Goal: Task Accomplishment & Management: Use online tool/utility

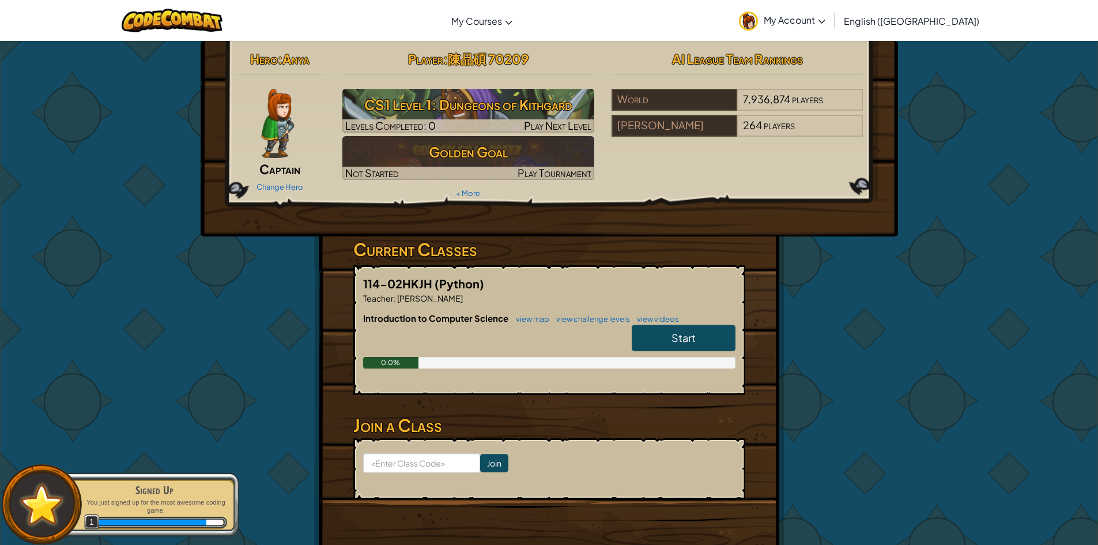
click at [713, 330] on link "Start" at bounding box center [684, 338] width 104 height 27
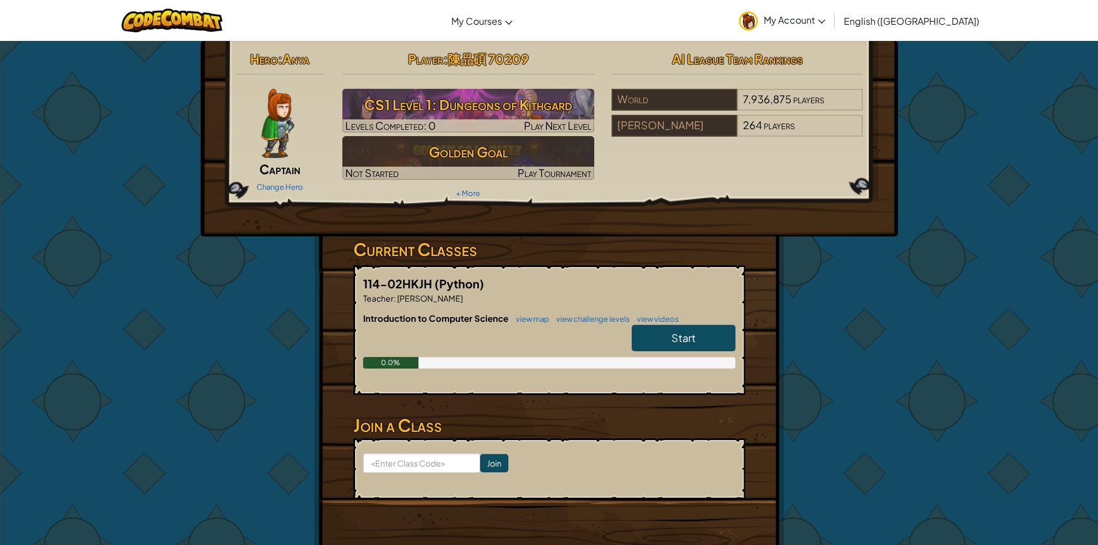
click at [677, 327] on link "Start" at bounding box center [684, 338] width 104 height 27
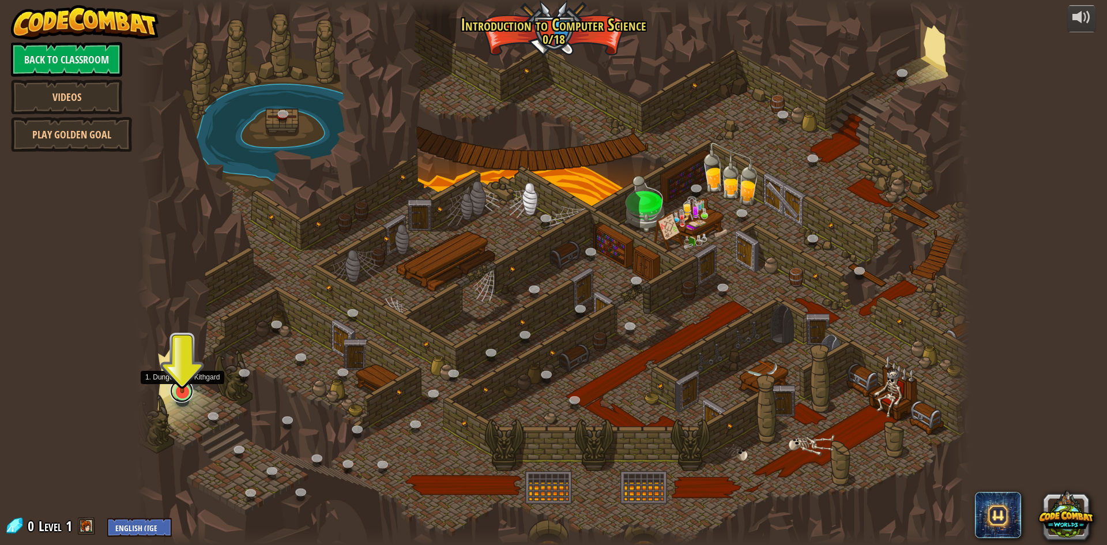
click at [177, 397] on link at bounding box center [181, 390] width 23 height 23
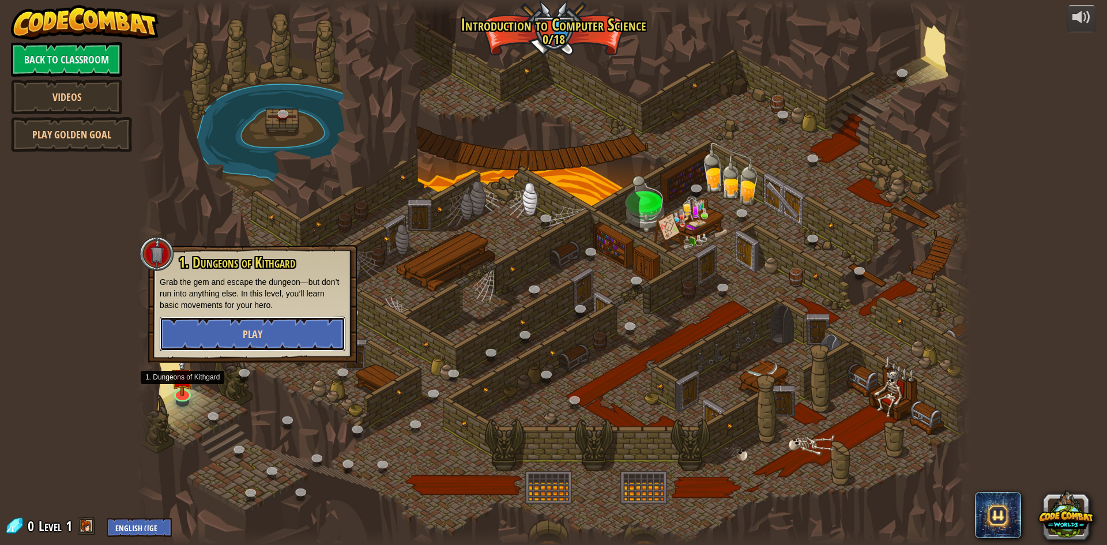
click at [199, 333] on button "Play" at bounding box center [253, 333] width 186 height 35
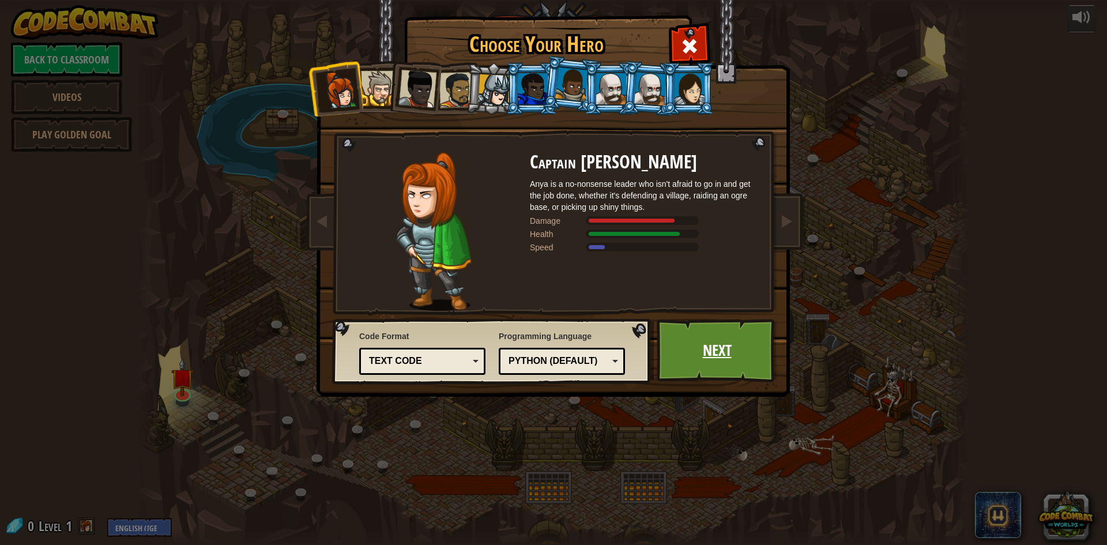
click at [747, 342] on link "Next" at bounding box center [717, 350] width 120 height 63
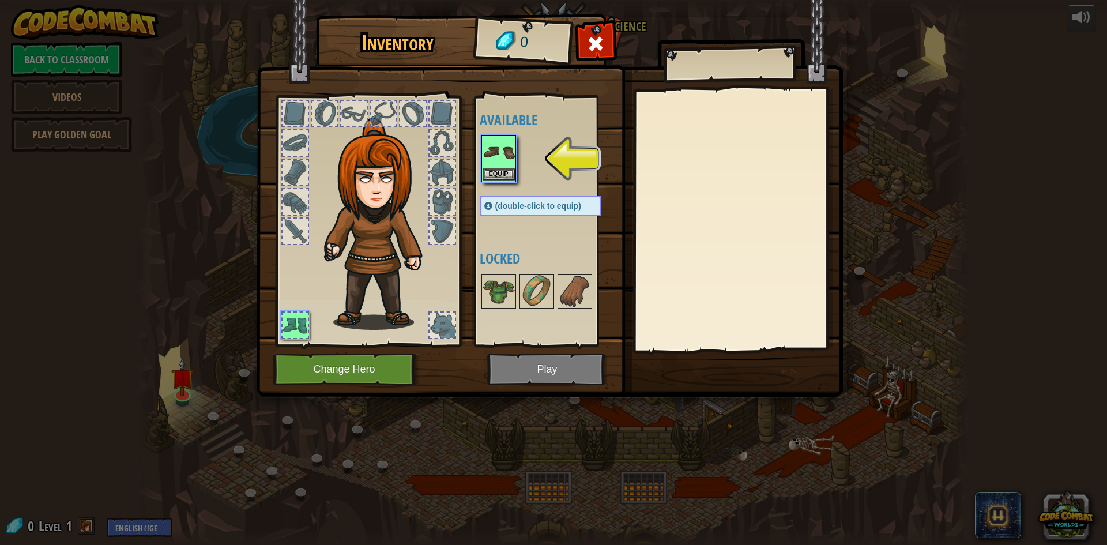
click at [503, 152] on img at bounding box center [499, 152] width 32 height 32
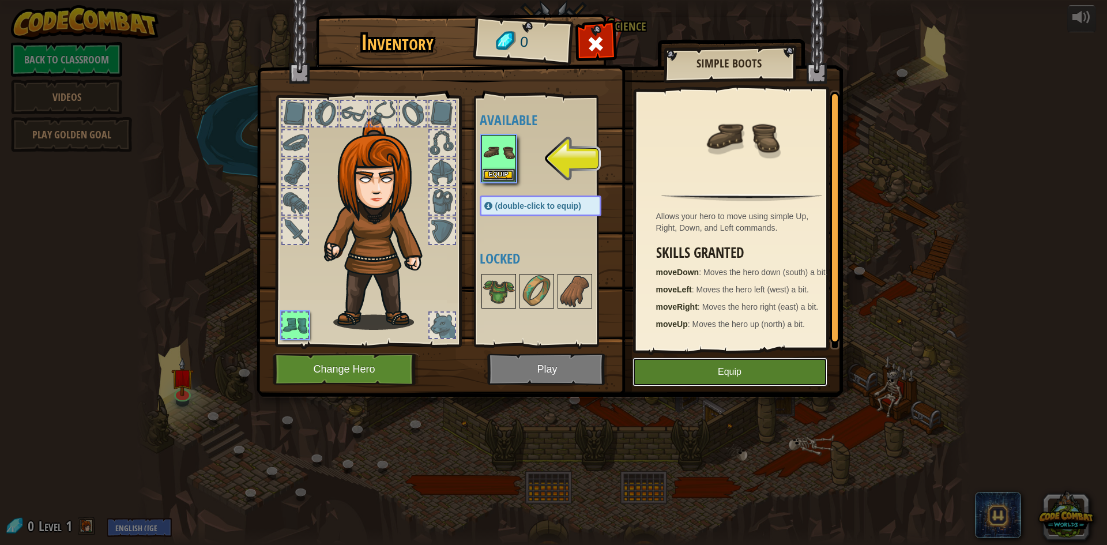
click at [788, 381] on button "Equip" at bounding box center [729, 371] width 195 height 29
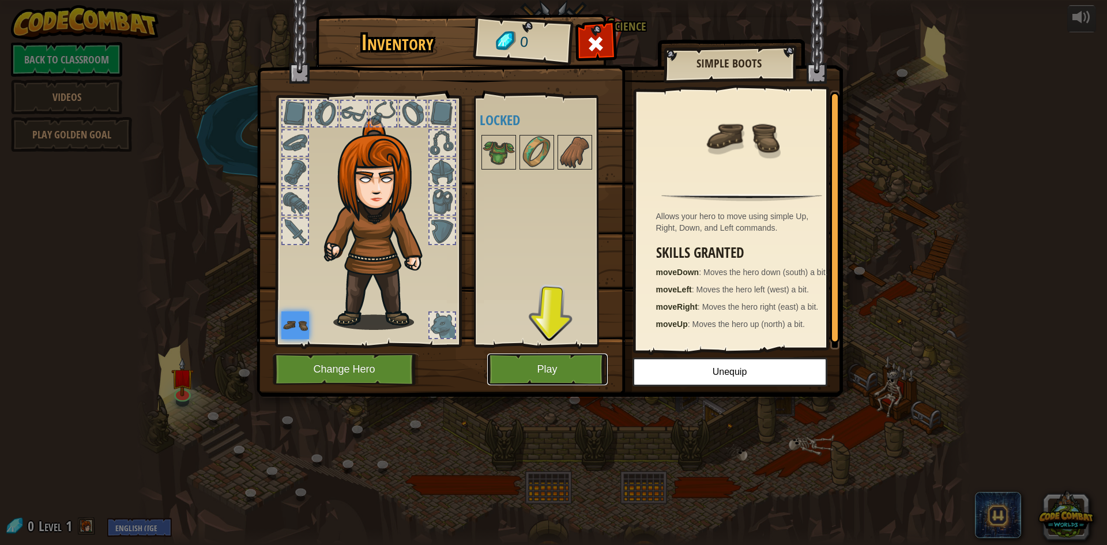
click at [551, 375] on button "Play" at bounding box center [547, 369] width 120 height 32
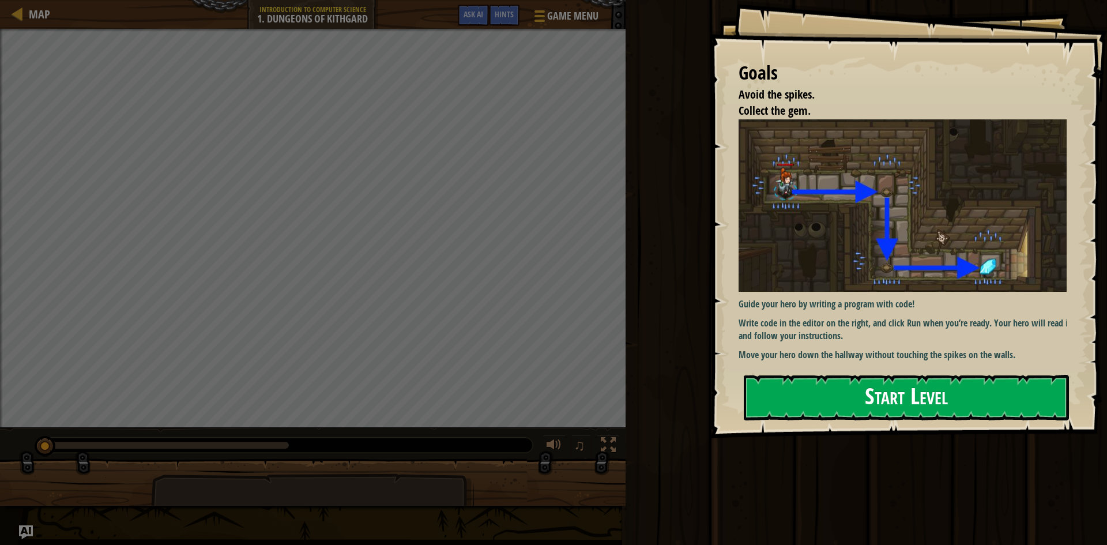
click at [971, 386] on button "Start Level" at bounding box center [906, 398] width 325 height 46
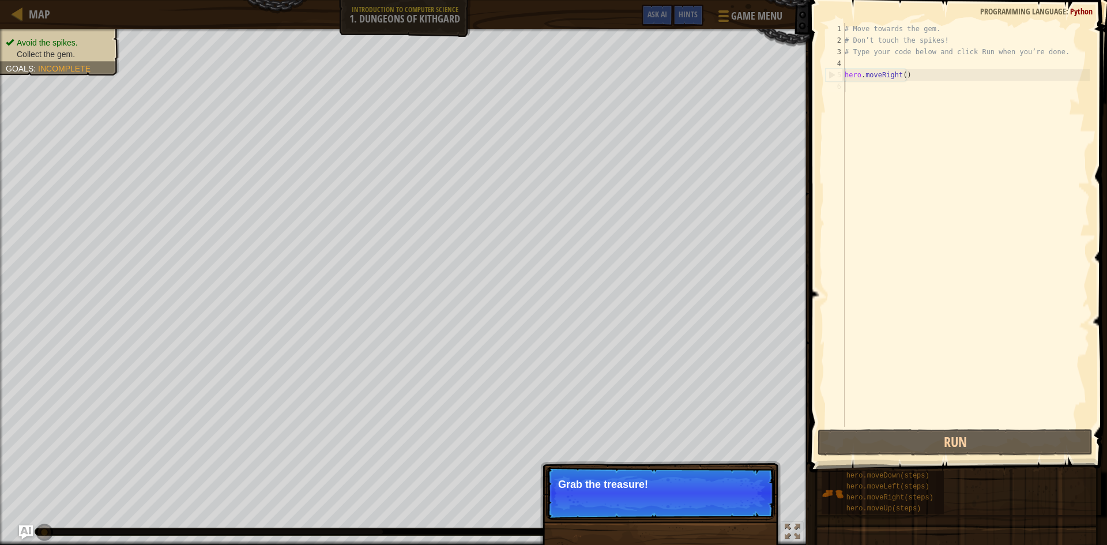
click at [958, 95] on div "# Move towards the gem. # Don’t touch the spikes! # Type your code below and cl…" at bounding box center [965, 236] width 247 height 427
drag, startPoint x: 956, startPoint y: 95, endPoint x: 990, endPoint y: 78, distance: 37.4
click at [990, 78] on div "# Move towards the gem. # Don’t touch the spikes! # Type your code below and cl…" at bounding box center [965, 236] width 247 height 427
type textarea "hero.moveRight()"
click at [885, 96] on div "# Move towards the gem. # Don’t touch the spikes! # Type your code below and cl…" at bounding box center [965, 236] width 247 height 427
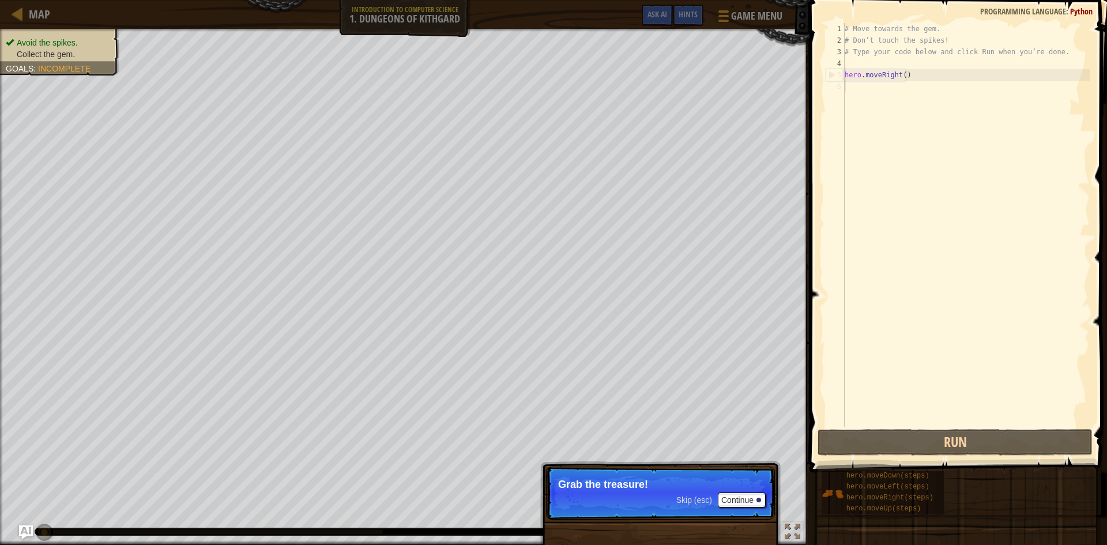
click at [885, 95] on div "# Move towards the gem. # Don’t touch the spikes! # Type your code below and cl…" at bounding box center [965, 236] width 247 height 427
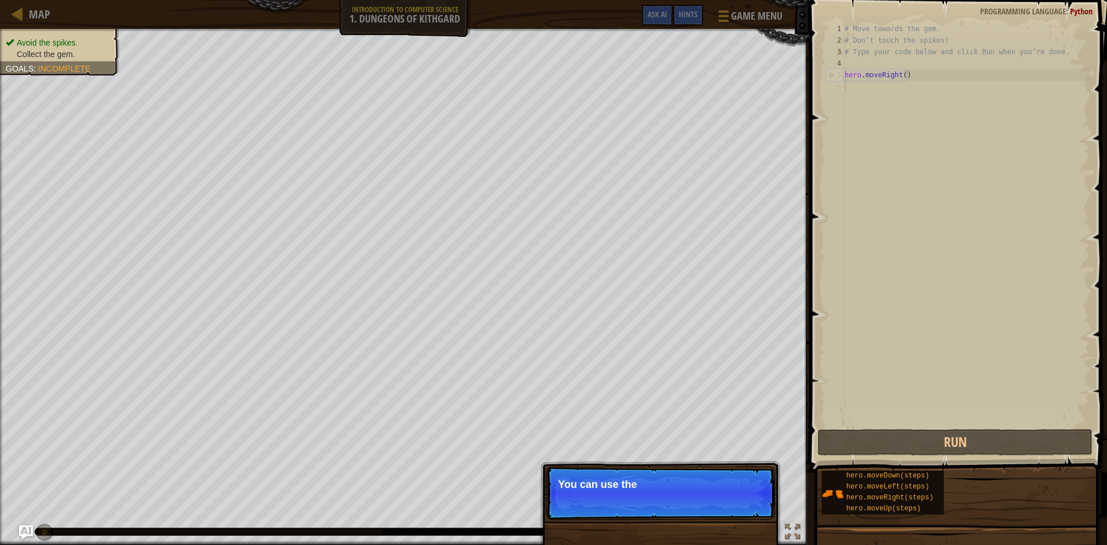
click at [898, 98] on div "# Move towards the gem. # Don’t touch the spikes! # Type your code below and cl…" at bounding box center [965, 236] width 247 height 427
click at [896, 101] on div "# Move towards the gem. # Don’t touch the spikes! # Type your code below and cl…" at bounding box center [965, 236] width 247 height 427
click at [895, 101] on div "# Move towards the gem. # Don’t touch the spikes! # Type your code below and cl…" at bounding box center [965, 236] width 247 height 427
click at [874, 472] on div "Hints Videos 1 2 3 4 5 6 # Move towards the gem. # Don’t touch the spikes! # Ty…" at bounding box center [956, 269] width 301 height 539
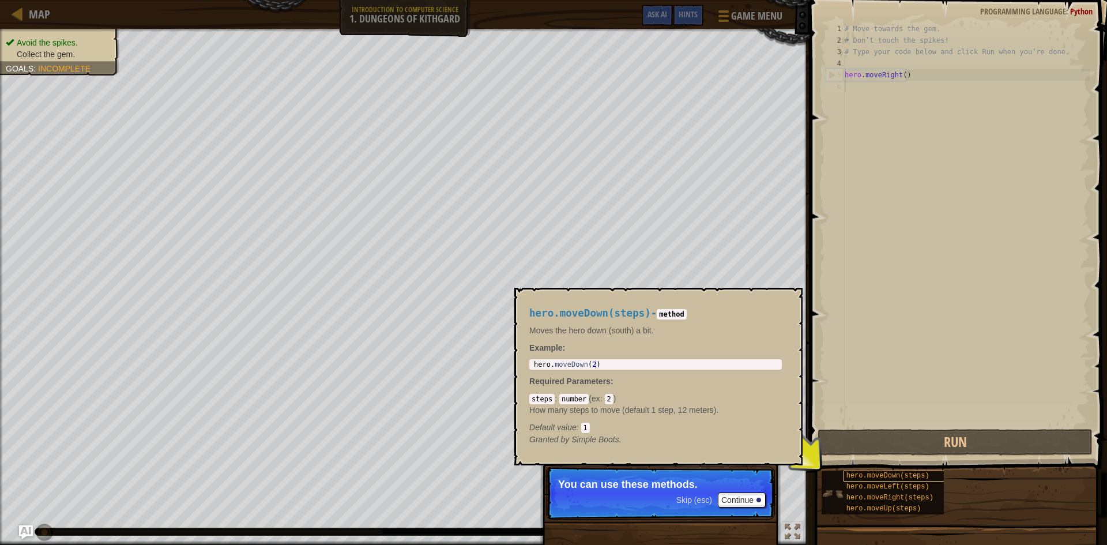
click at [873, 475] on span "hero.moveDown(steps)" at bounding box center [887, 476] width 83 height 8
click at [913, 250] on div "# Move towards the gem. # Don’t touch the spikes! # Type your code below and cl…" at bounding box center [965, 236] width 247 height 427
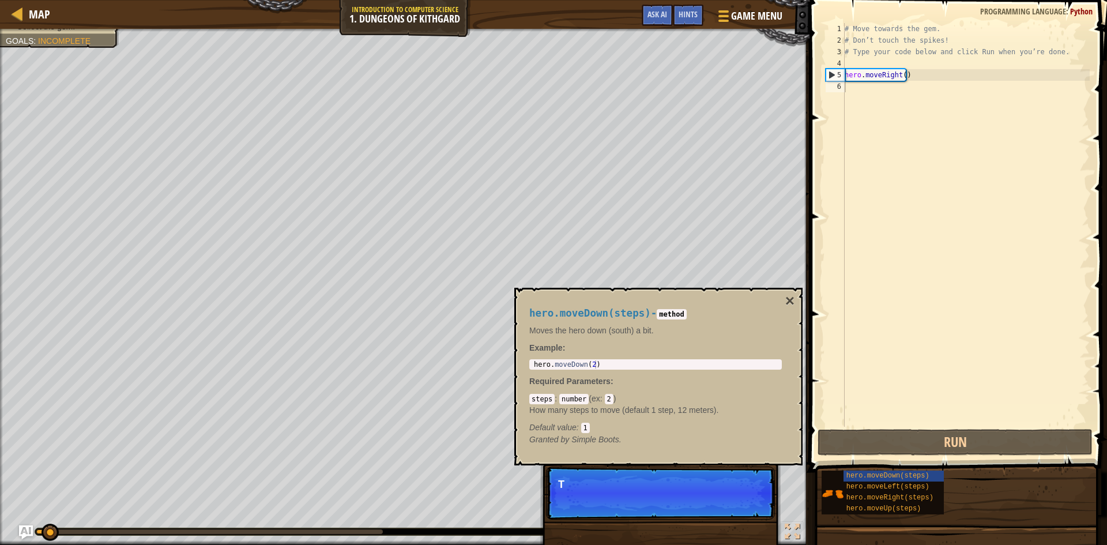
click at [801, 296] on div "hero.moveDown(steps) - method Moves the hero down (south) a bit. Example : 1 he…" at bounding box center [658, 377] width 288 height 178
click at [797, 299] on div "hero.moveDown(steps) - method Moves the hero down (south) a bit. Example : 1 he…" at bounding box center [658, 377] width 288 height 178
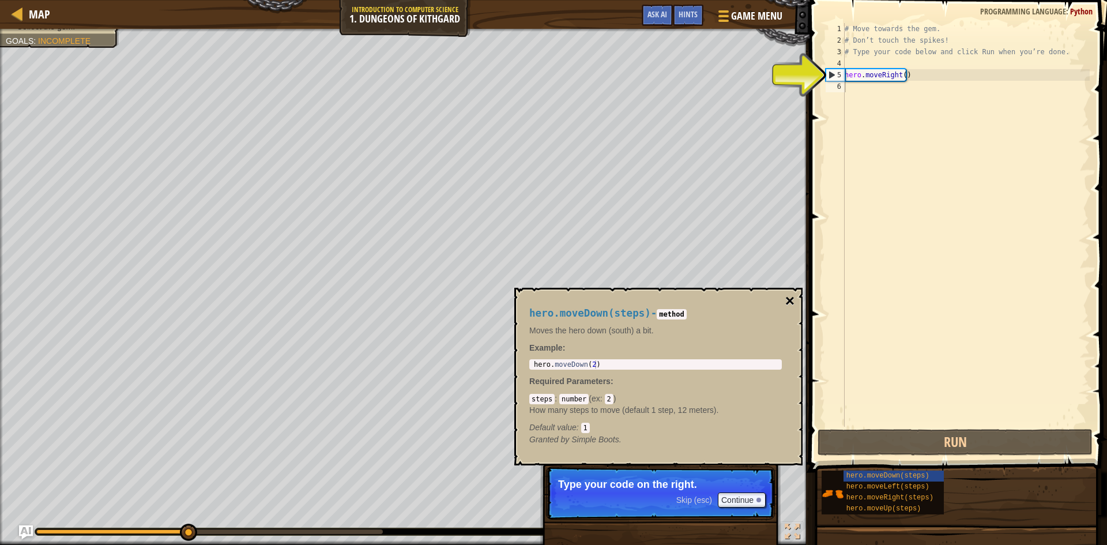
click at [789, 295] on button "×" at bounding box center [789, 301] width 9 height 16
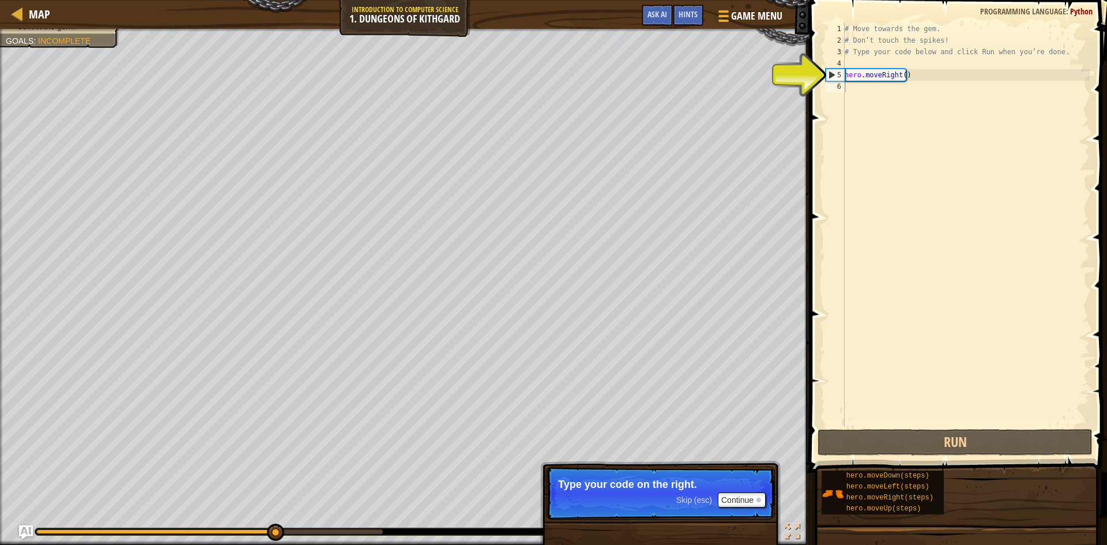
click at [858, 88] on div "# Move towards the gem. # Don’t touch the spikes! # Type your code below and cl…" at bounding box center [965, 236] width 247 height 427
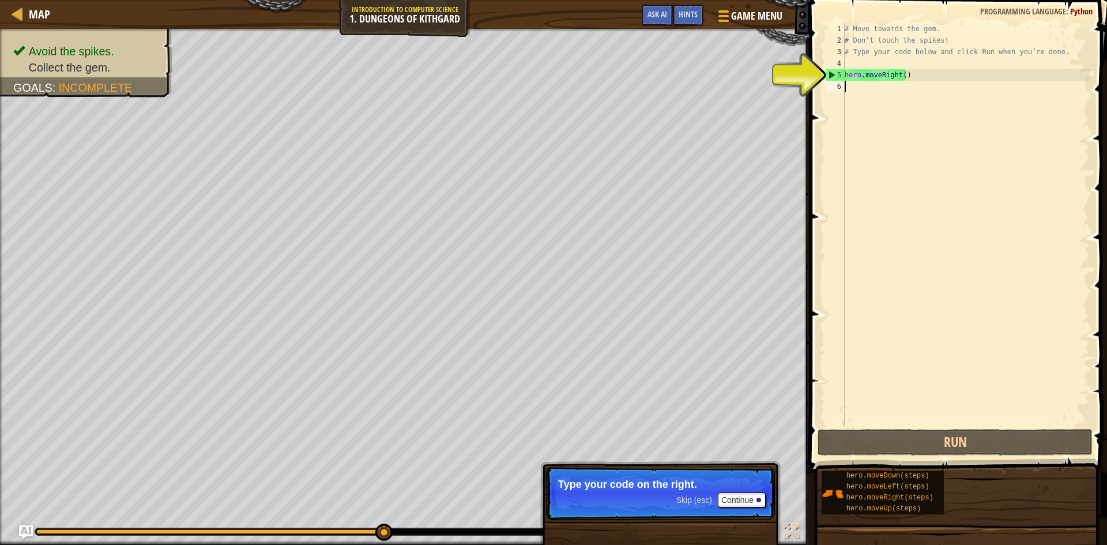
type textarea "h"
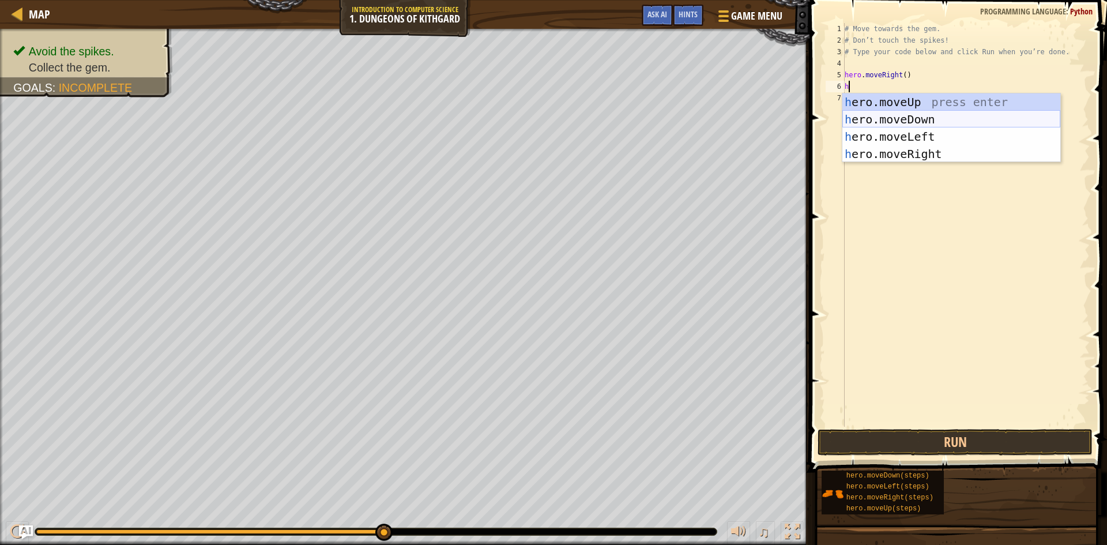
click at [916, 124] on div "h ero.moveUp press enter h ero.moveDown press enter h ero.moveLeft press enter …" at bounding box center [951, 145] width 218 height 104
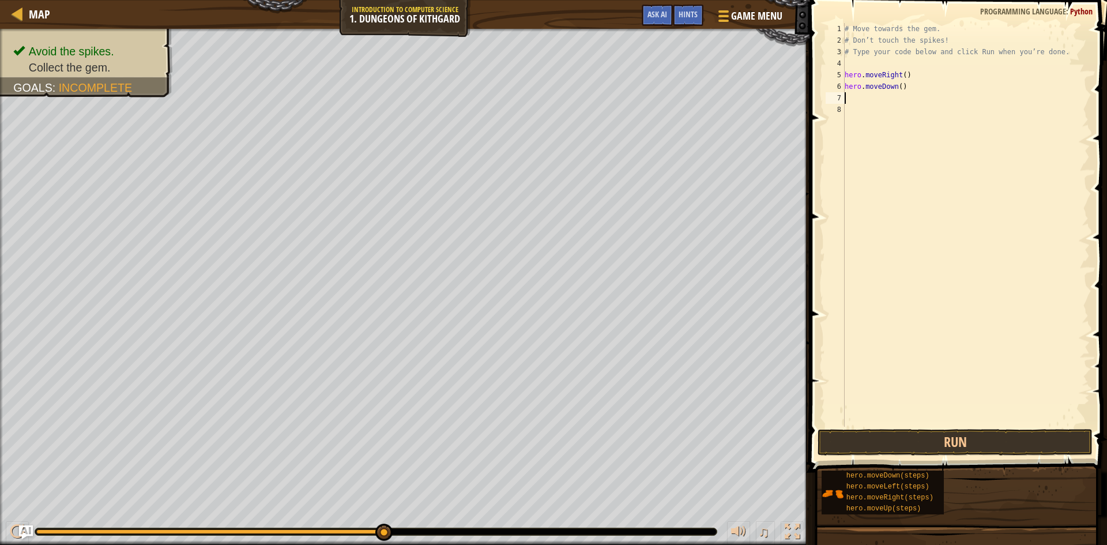
type textarea "h"
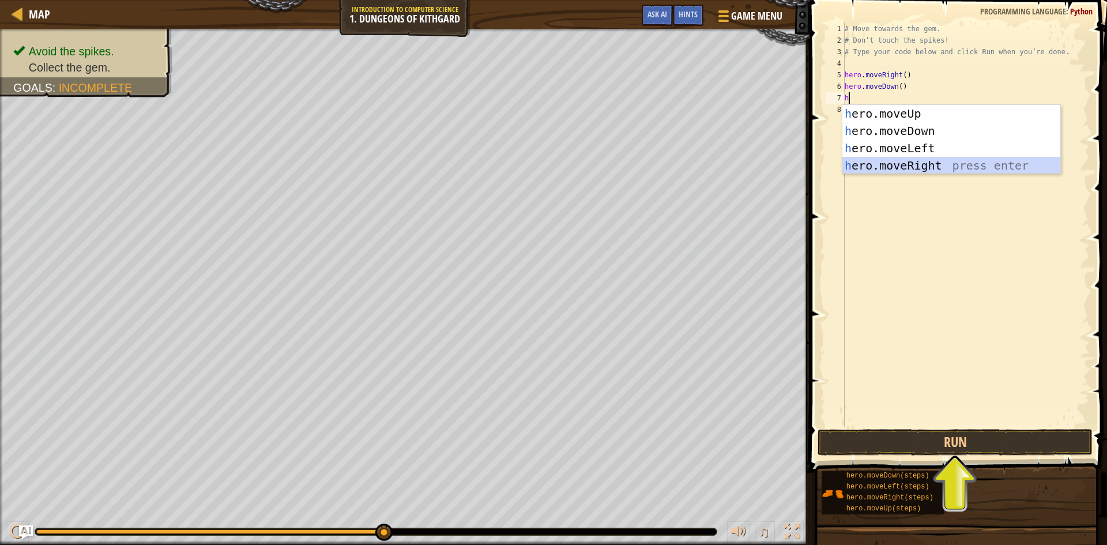
click at [910, 164] on div "h ero.moveUp press enter h ero.moveDown press enter h ero.moveLeft press enter …" at bounding box center [951, 157] width 218 height 104
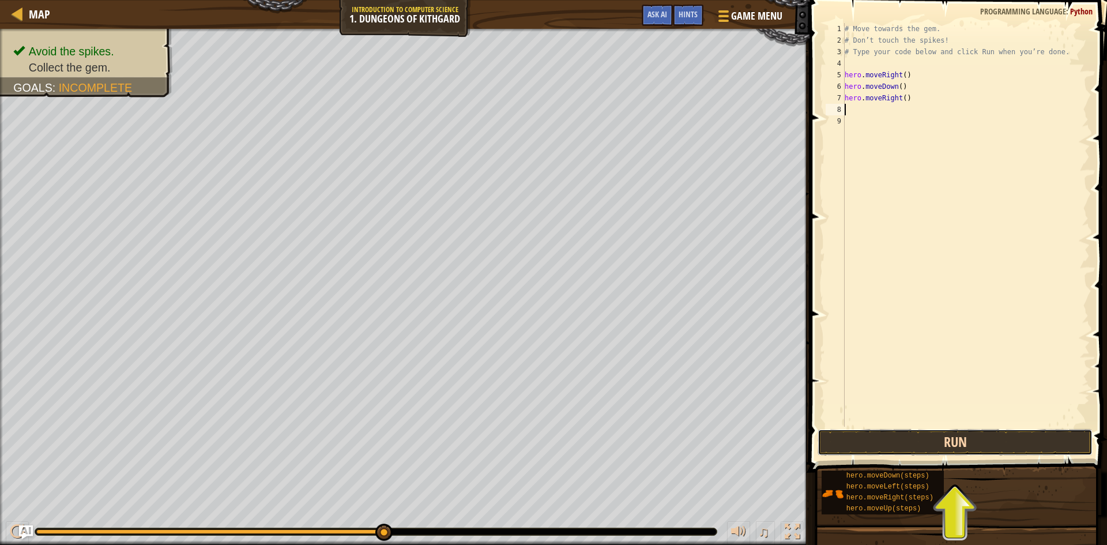
click at [944, 444] on button "Run" at bounding box center [954, 442] width 275 height 27
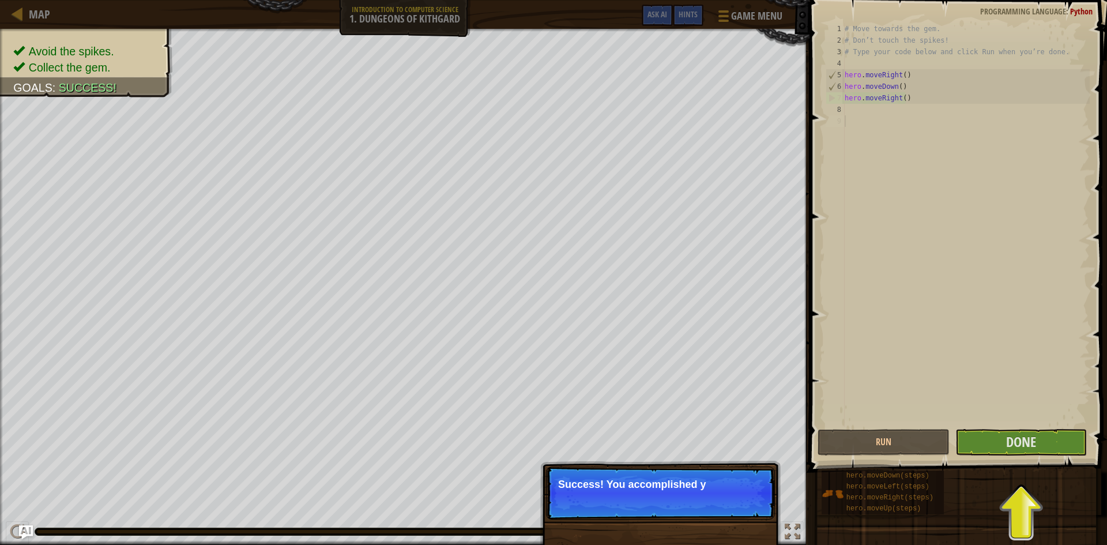
click at [985, 241] on div "# Move towards the gem. # Don’t touch the spikes! # Type your code below and cl…" at bounding box center [965, 236] width 247 height 427
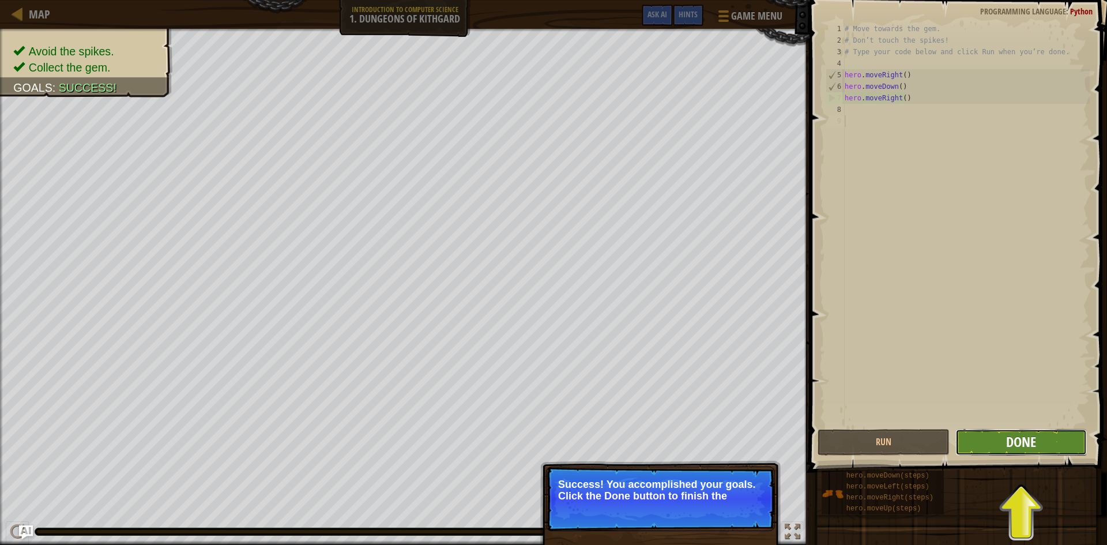
click at [1035, 444] on span "Done" at bounding box center [1021, 441] width 30 height 18
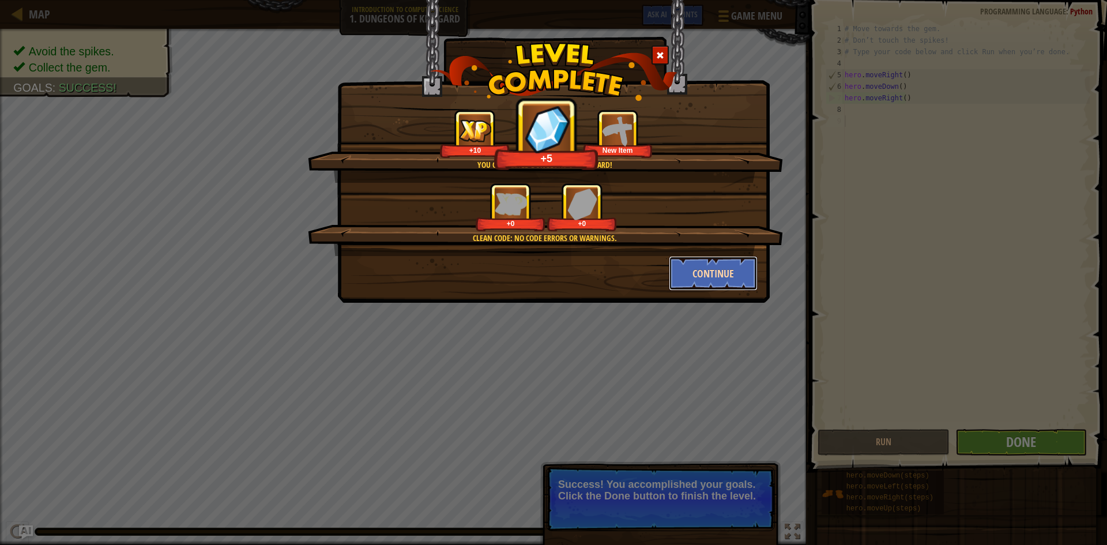
click at [729, 270] on button "Continue" at bounding box center [713, 273] width 89 height 35
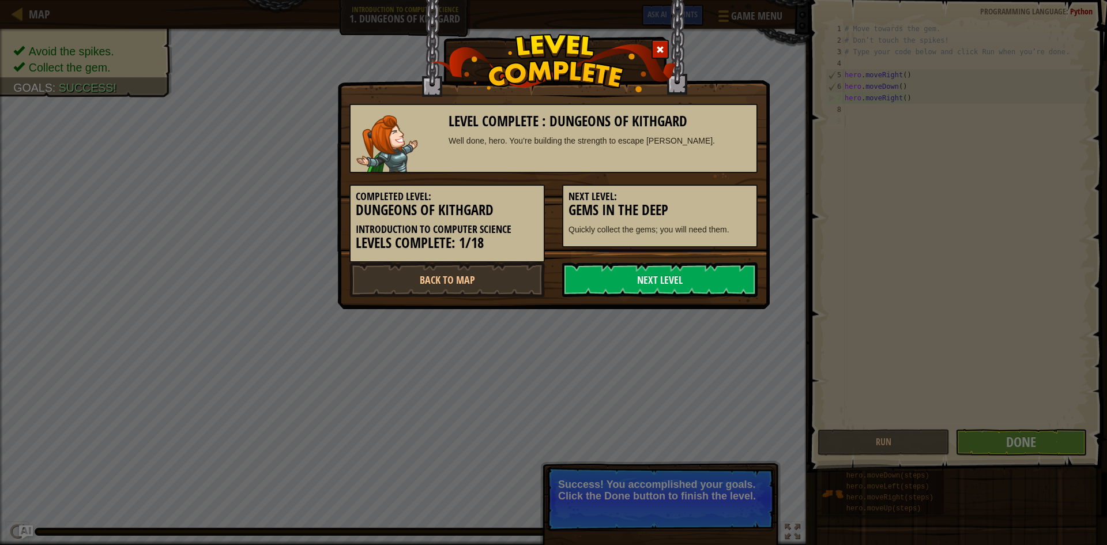
click at [729, 270] on link "Next Level" at bounding box center [659, 279] width 195 height 35
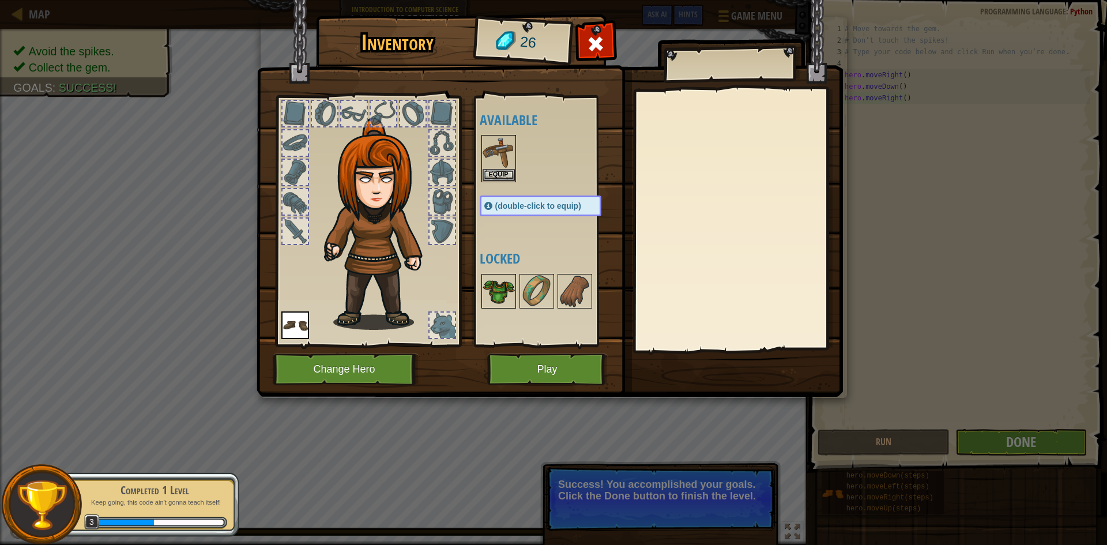
click at [497, 285] on img at bounding box center [499, 291] width 32 height 32
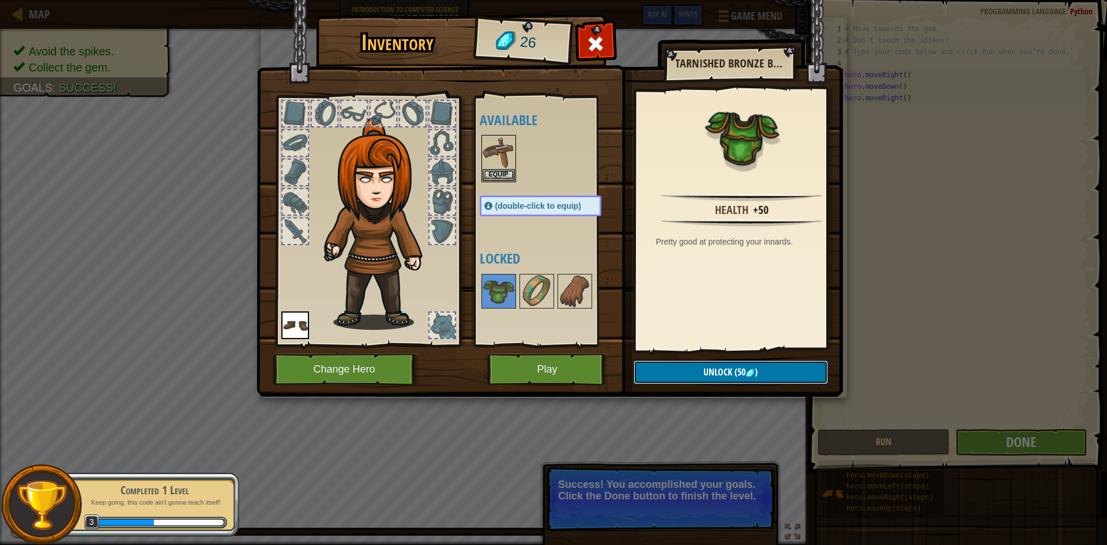
click at [704, 370] on span "Unlock" at bounding box center [717, 371] width 29 height 13
click at [543, 284] on img at bounding box center [537, 291] width 32 height 32
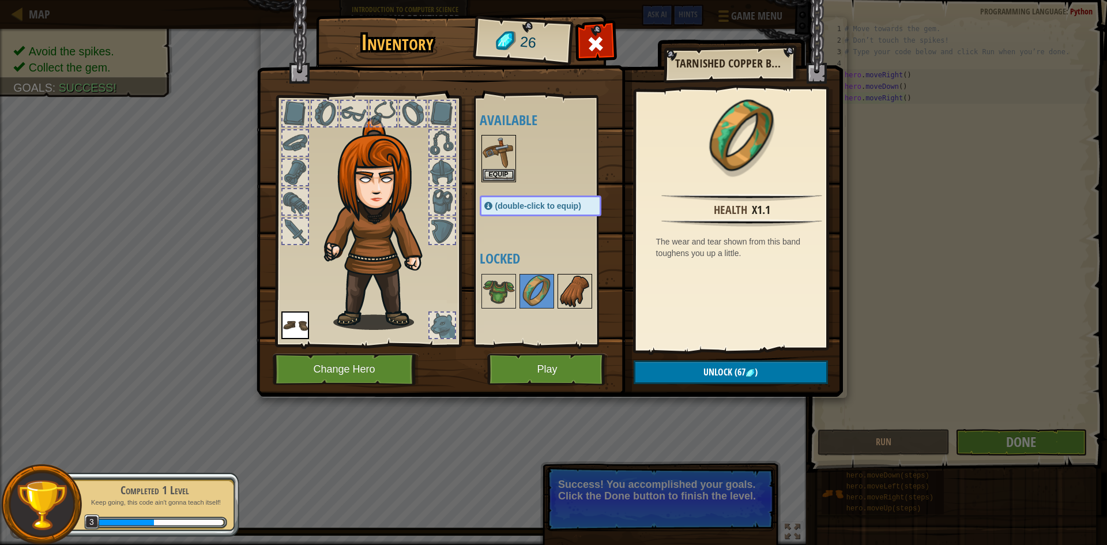
click at [583, 280] on img at bounding box center [575, 291] width 32 height 32
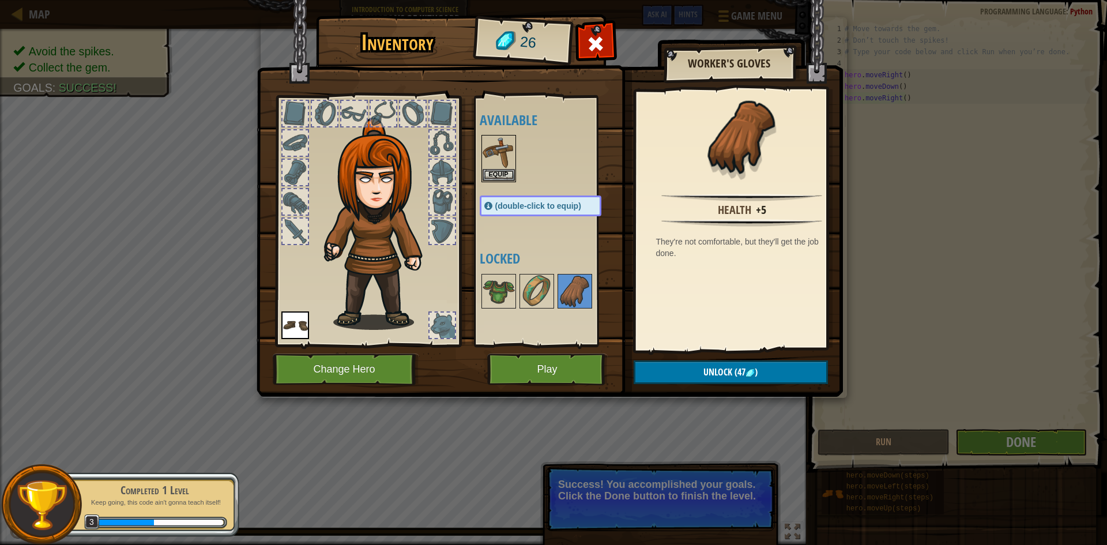
click at [568, 347] on img at bounding box center [550, 187] width 586 height 419
click at [517, 149] on div at bounding box center [552, 158] width 145 height 51
click at [503, 150] on img at bounding box center [499, 152] width 32 height 32
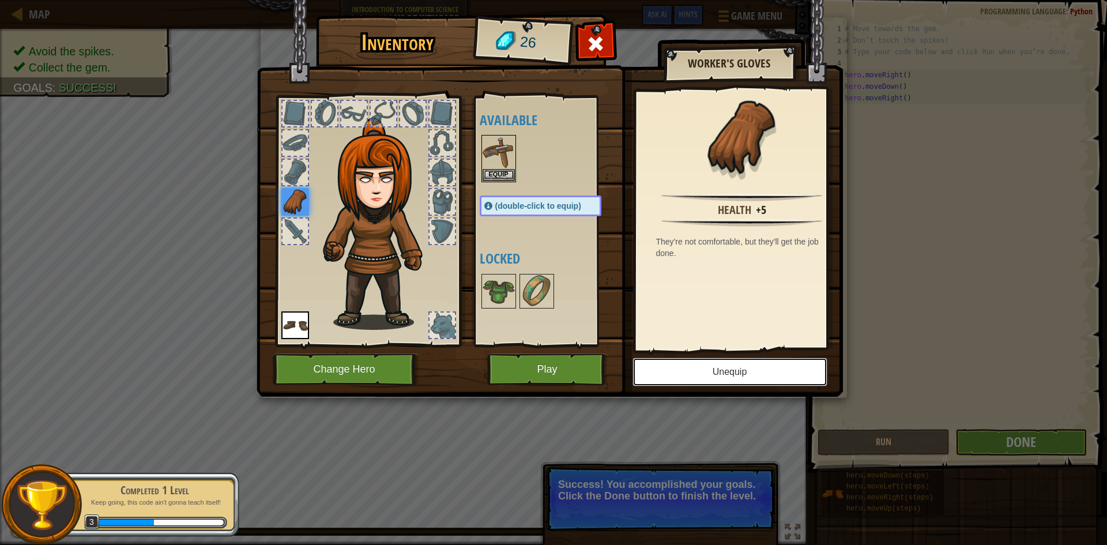
click at [710, 364] on button "Unequip" at bounding box center [729, 371] width 195 height 29
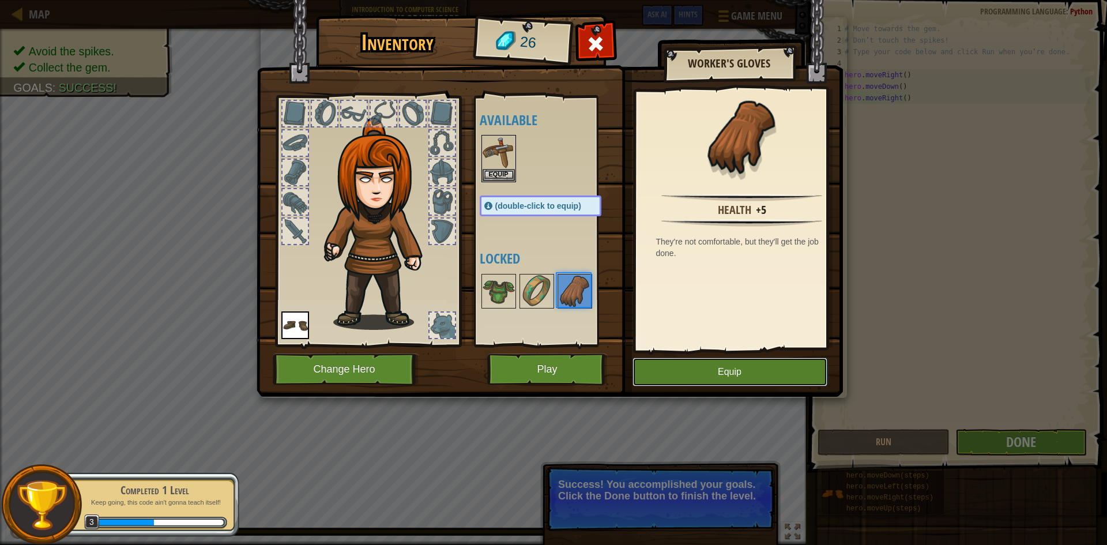
click at [710, 364] on button "Equip" at bounding box center [729, 371] width 195 height 29
click at [0, 0] on button "Unequip" at bounding box center [0, 0] width 0 height 0
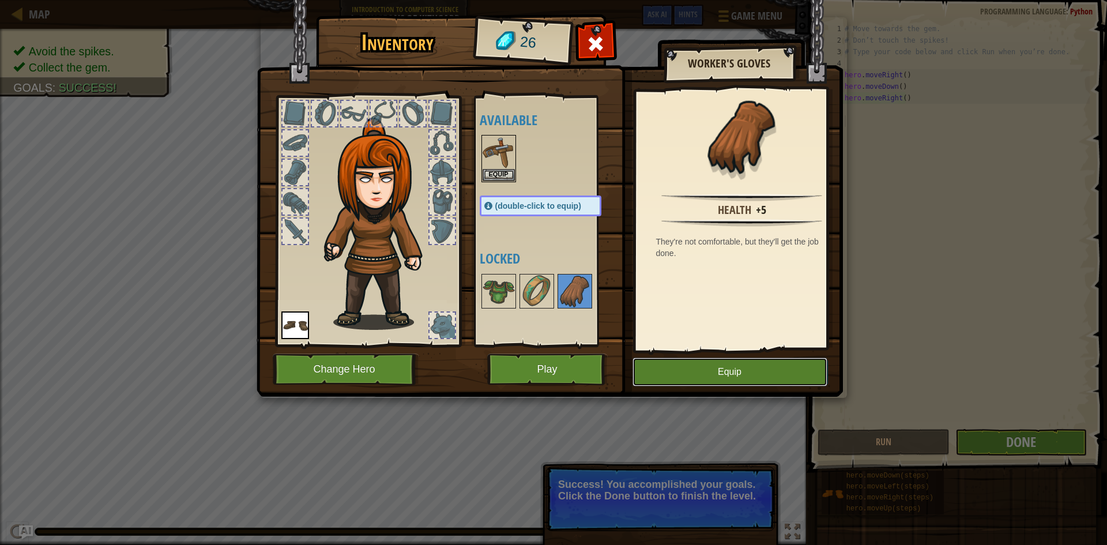
click at [710, 364] on button "Equip" at bounding box center [729, 371] width 195 height 29
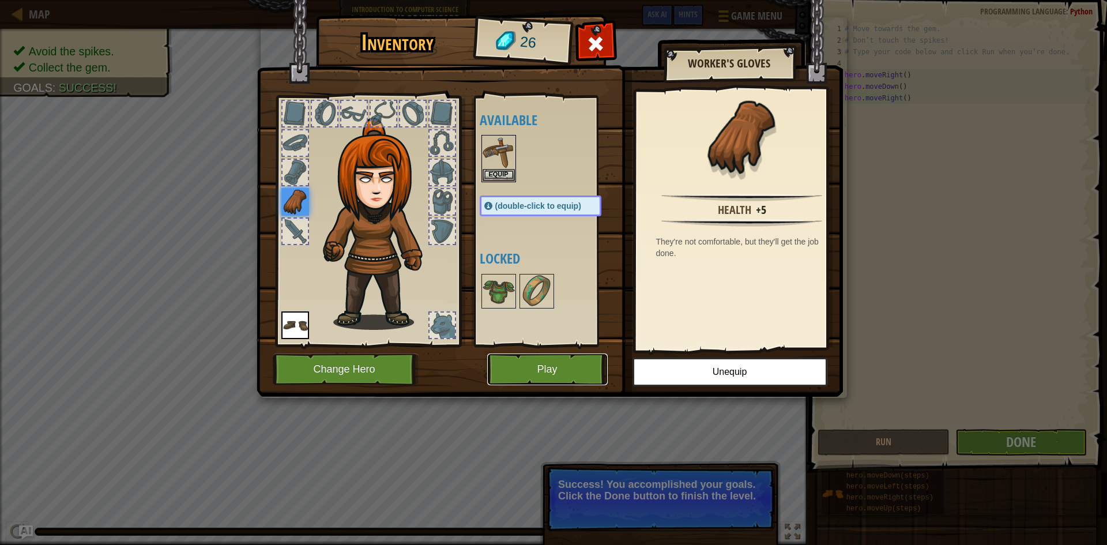
click at [549, 371] on button "Play" at bounding box center [547, 369] width 120 height 32
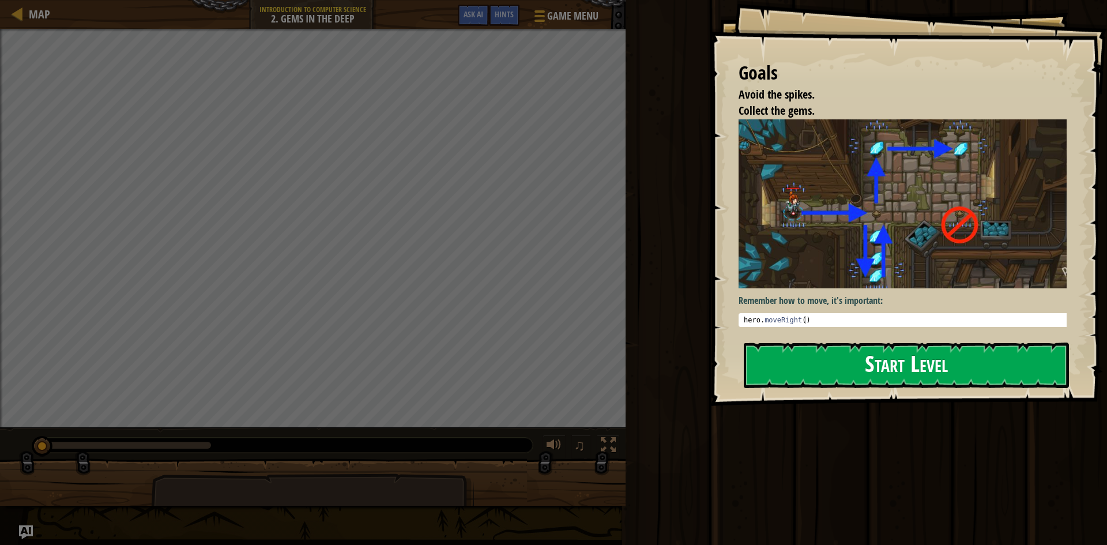
click at [830, 365] on button "Start Level" at bounding box center [906, 365] width 325 height 46
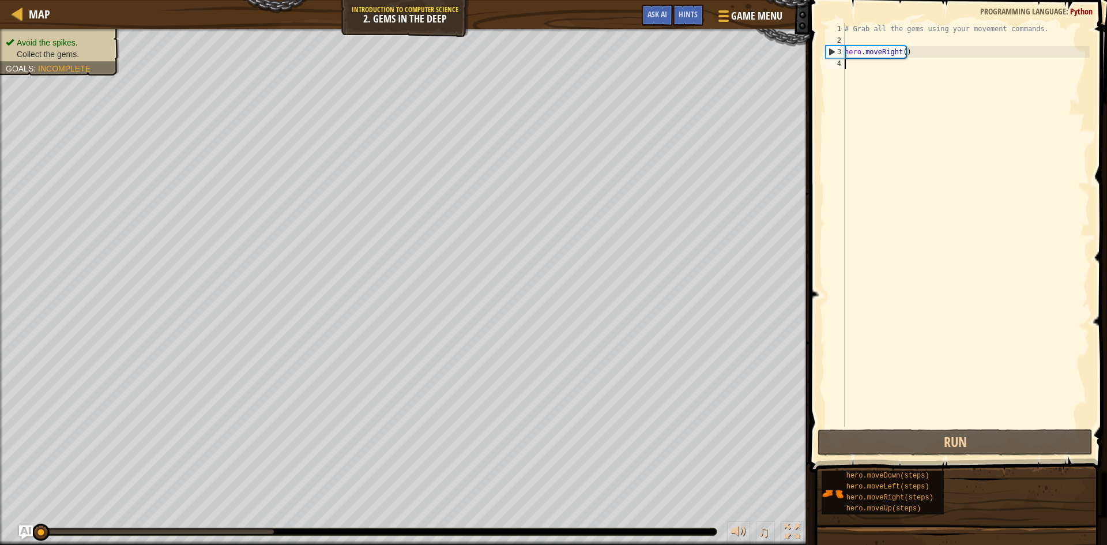
type textarea "h"
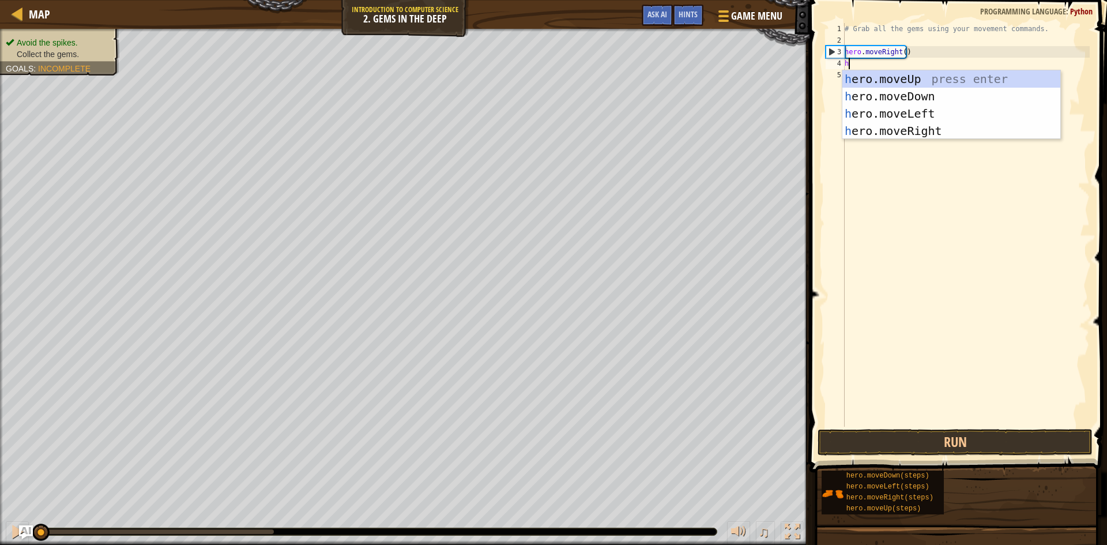
scroll to position [5, 0]
click at [942, 238] on div "# Grab all the gems using your movement commands. hero . moveRight ( ) h" at bounding box center [965, 236] width 247 height 427
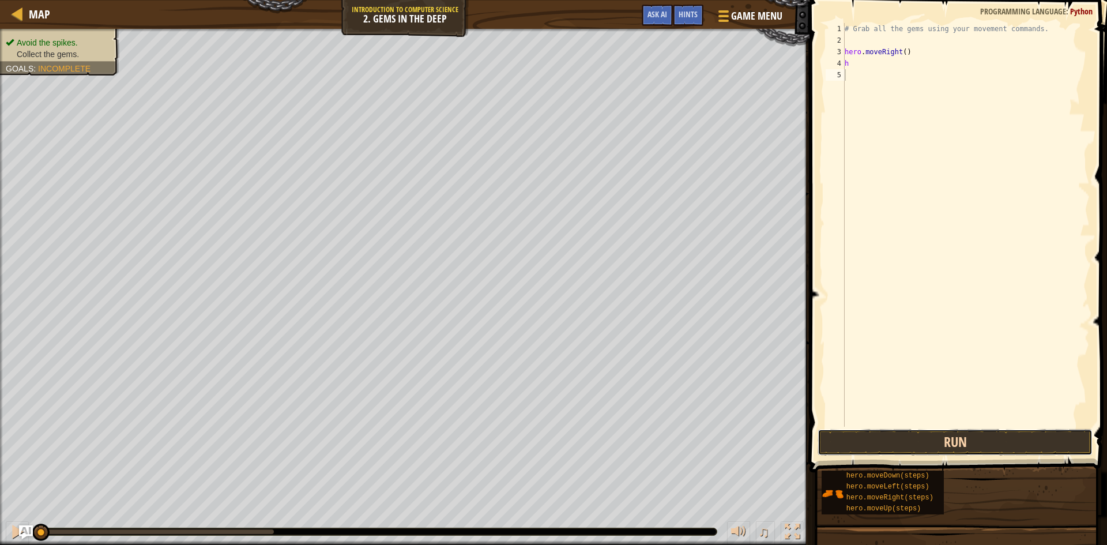
click at [968, 440] on button "Run" at bounding box center [954, 442] width 275 height 27
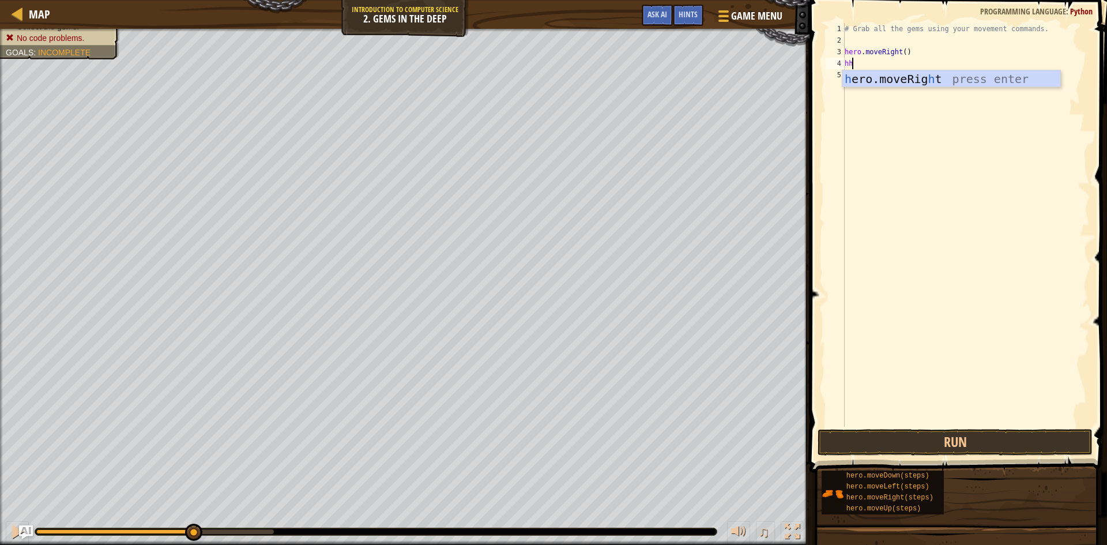
type textarea "h"
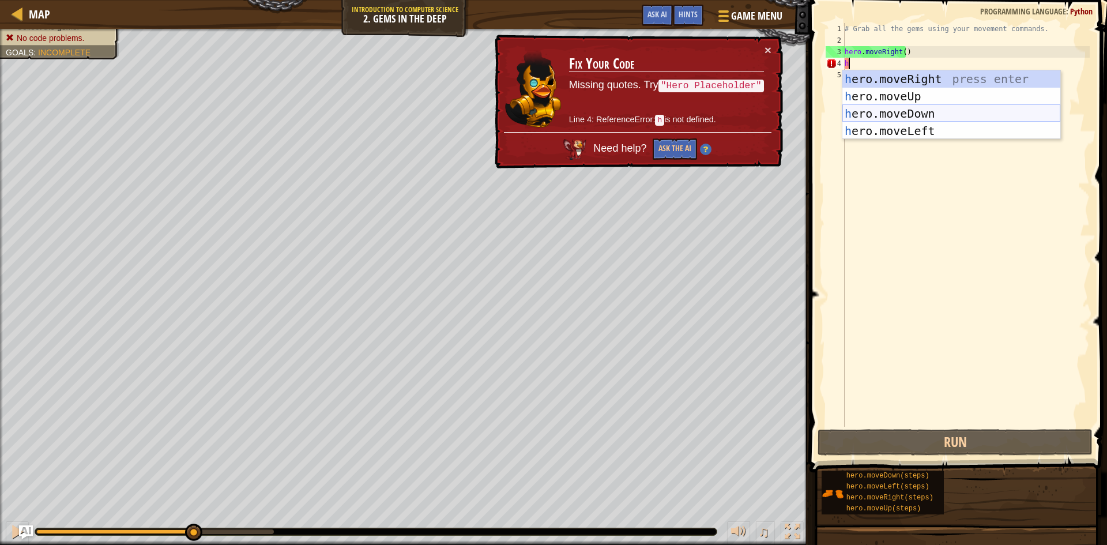
click at [914, 112] on div "h ero.moveRight press enter h ero.moveUp press enter h ero.moveDown press enter…" at bounding box center [951, 122] width 218 height 104
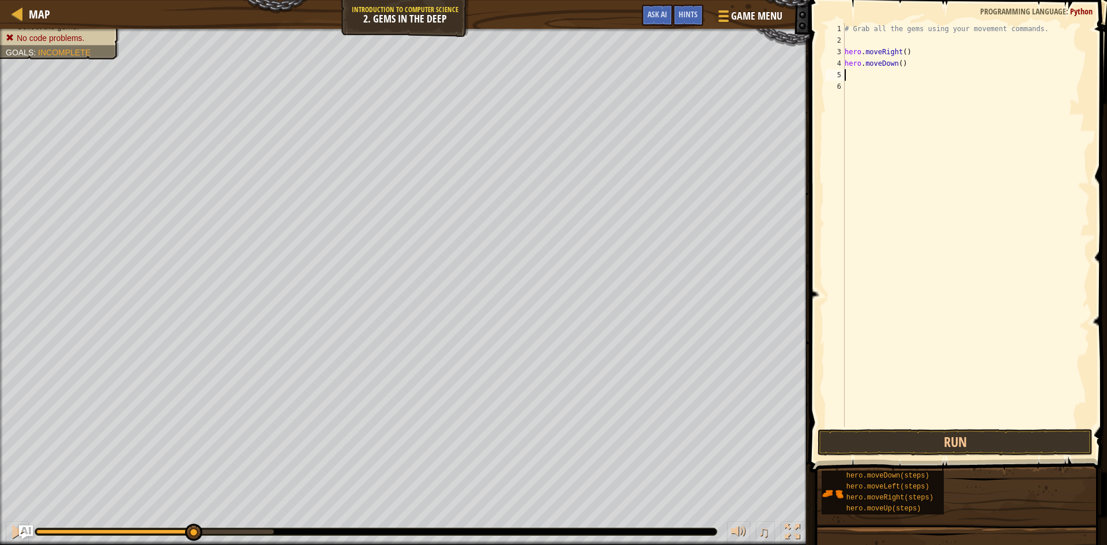
type textarea "h"
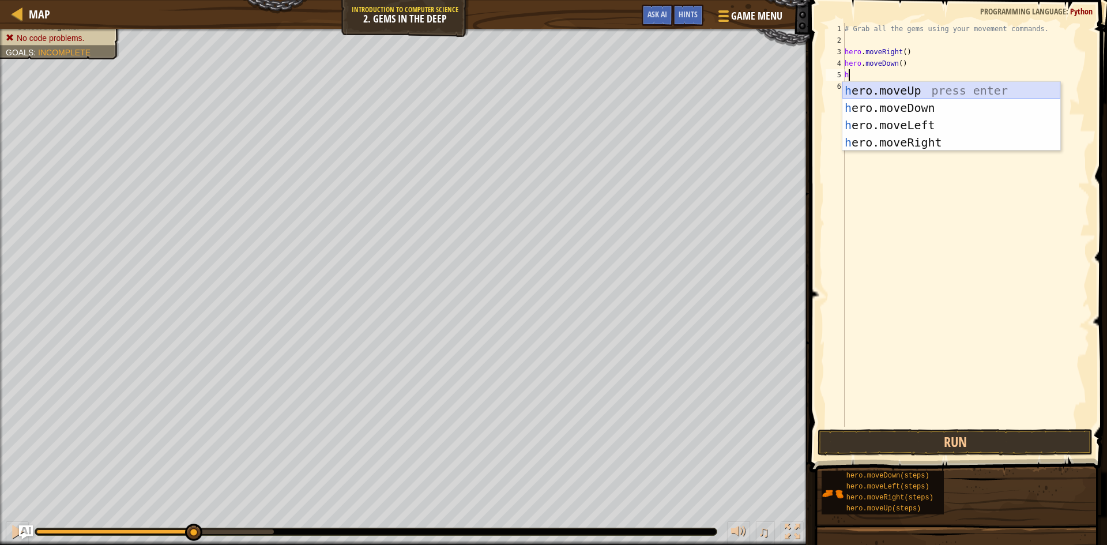
click at [921, 85] on div "h ero.moveUp press enter h ero.moveDown press enter h ero.moveLeft press enter …" at bounding box center [951, 134] width 218 height 104
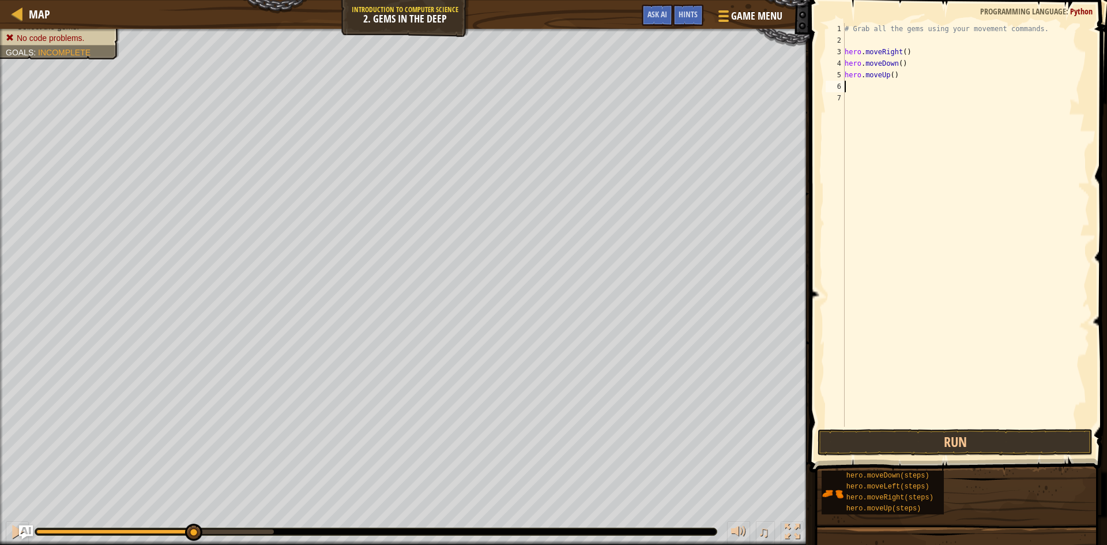
click at [870, 91] on div "# Grab all the gems using your movement commands. hero . moveRight ( ) hero . m…" at bounding box center [965, 236] width 247 height 427
type textarea "h"
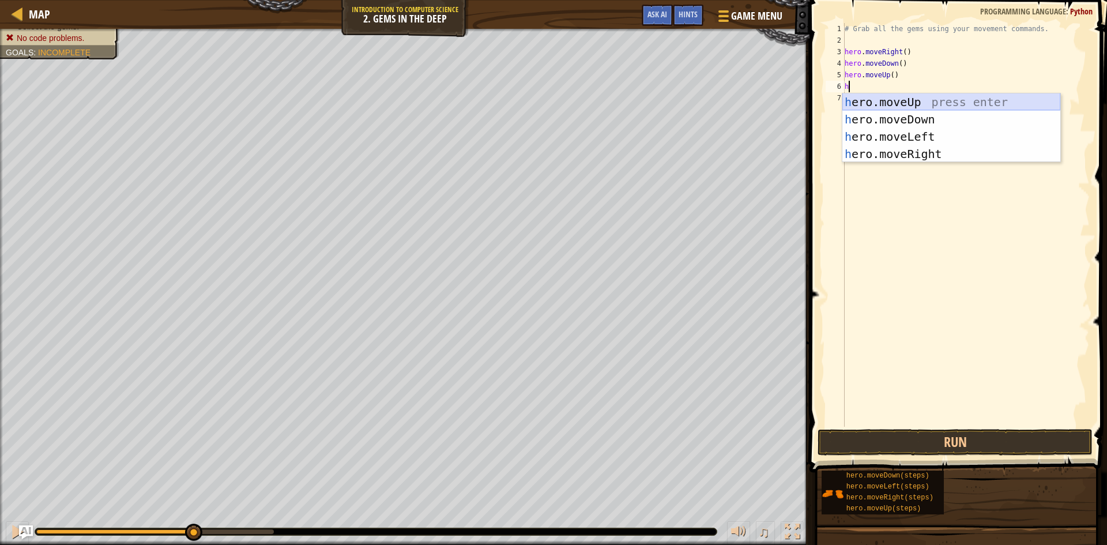
click at [899, 98] on div "h ero.moveUp press enter h ero.moveDown press enter h ero.moveLeft press enter …" at bounding box center [951, 145] width 218 height 104
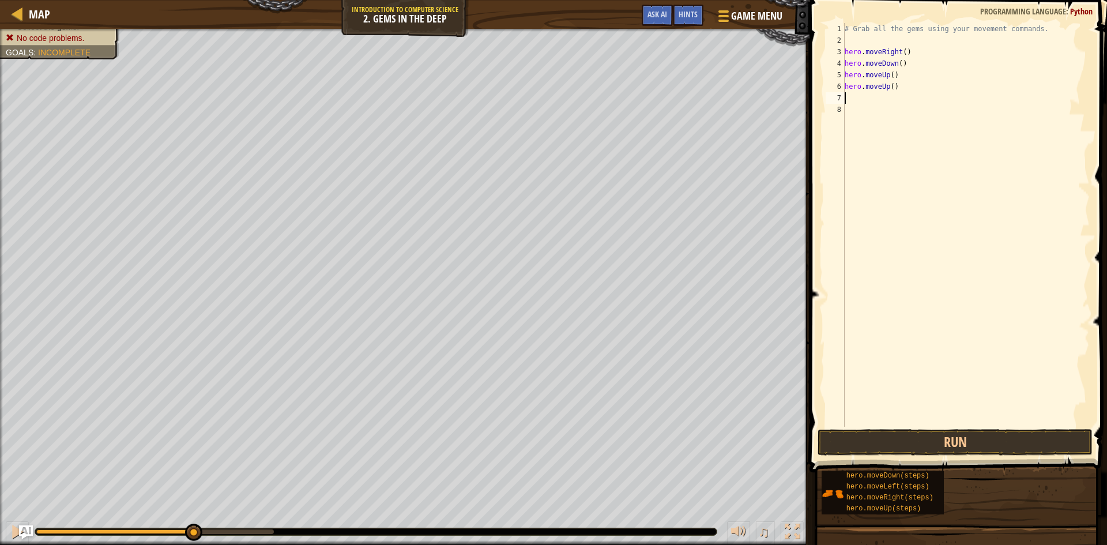
click at [881, 108] on div "# Grab all the gems using your movement commands. hero . moveRight ( ) hero . m…" at bounding box center [965, 236] width 247 height 427
click at [868, 92] on div "# Grab all the gems using your movement commands. hero . moveRight ( ) hero . m…" at bounding box center [965, 236] width 247 height 427
type textarea "h"
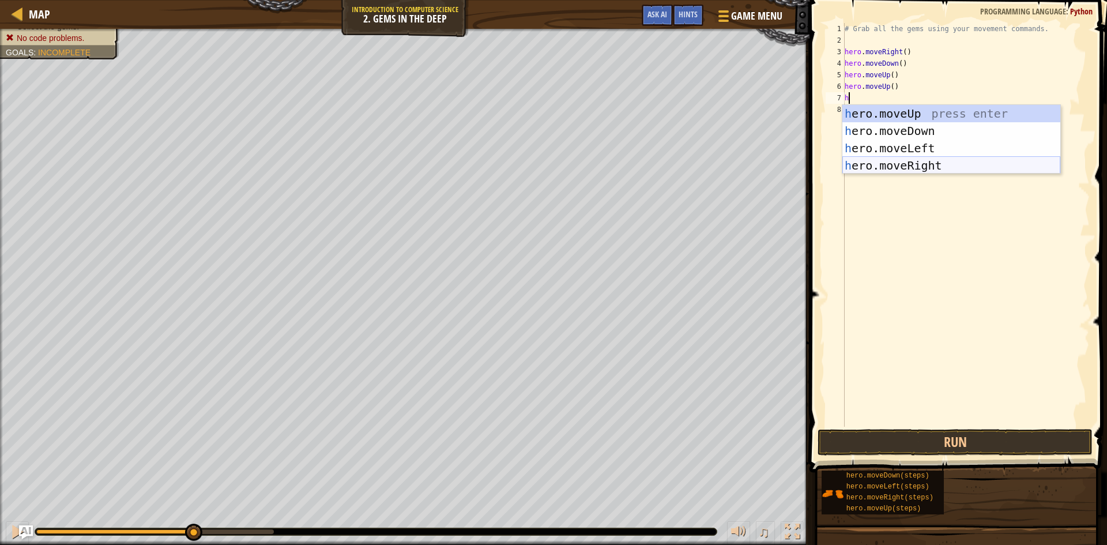
click at [931, 157] on div "h ero.moveUp press enter h ero.moveDown press enter h ero.moveLeft press enter …" at bounding box center [951, 157] width 218 height 104
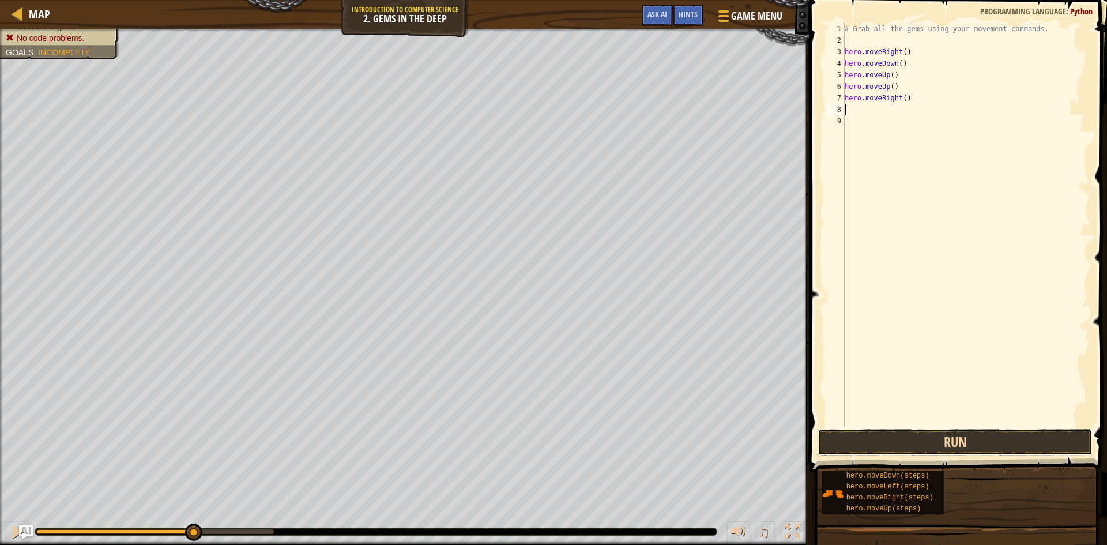
click at [934, 438] on button "Run" at bounding box center [954, 442] width 275 height 27
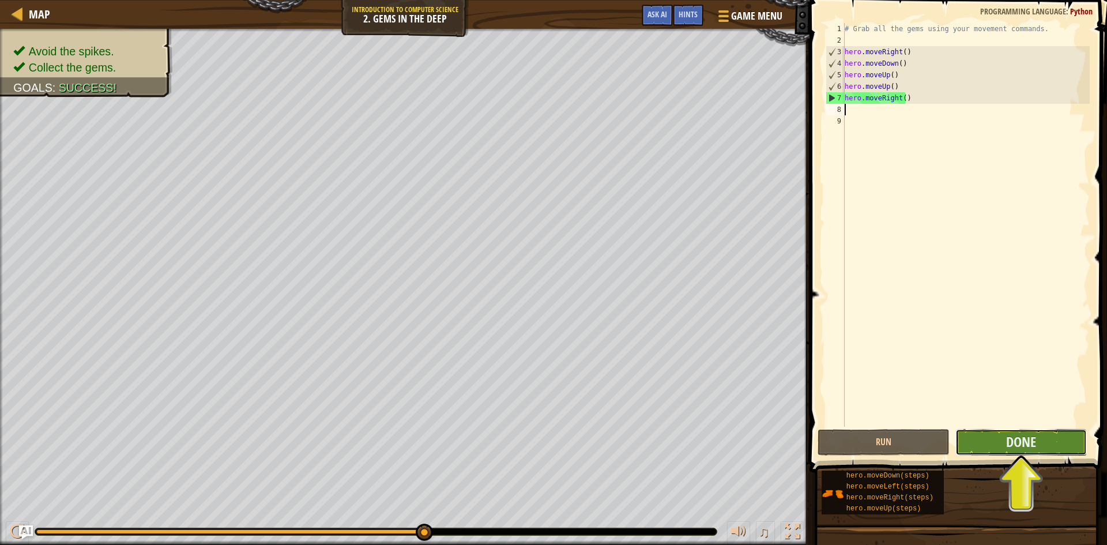
click at [1057, 445] on button "Done" at bounding box center [1021, 442] width 132 height 27
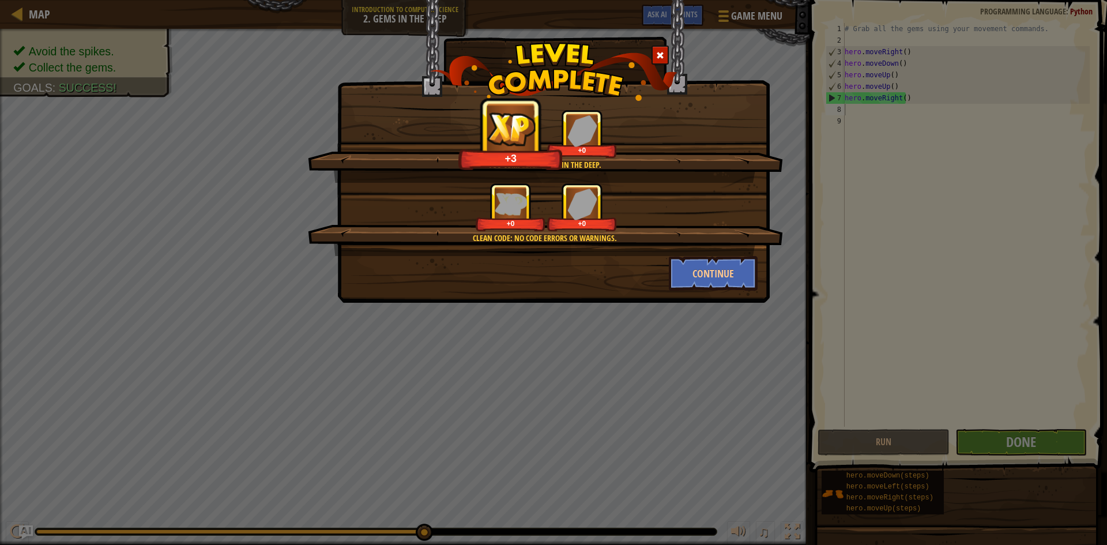
drag, startPoint x: 665, startPoint y: 240, endPoint x: 678, endPoint y: 223, distance: 22.6
click at [678, 223] on div "+0 +0" at bounding box center [545, 207] width 447 height 48
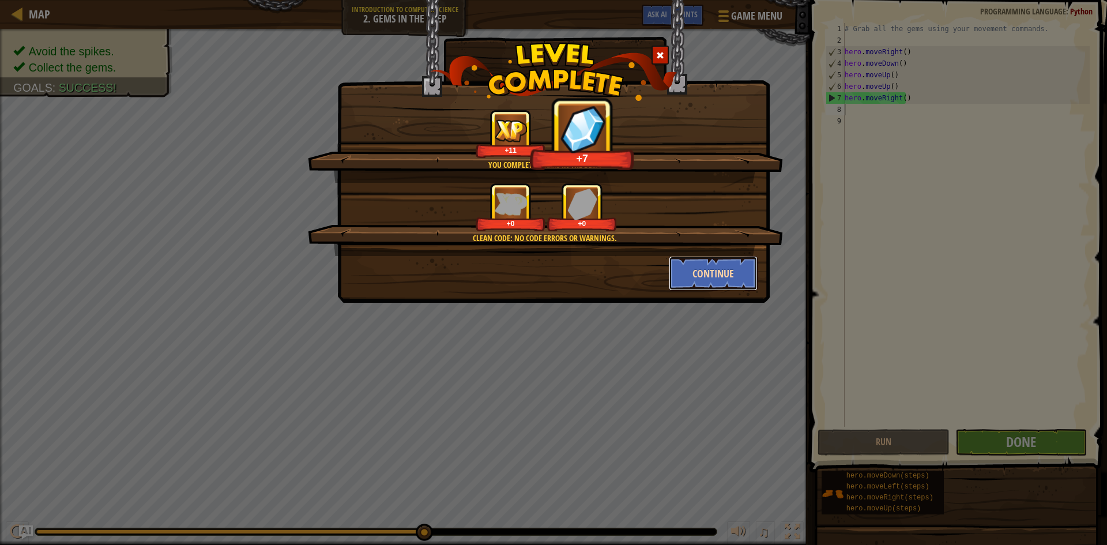
click at [705, 263] on button "Continue" at bounding box center [713, 273] width 89 height 35
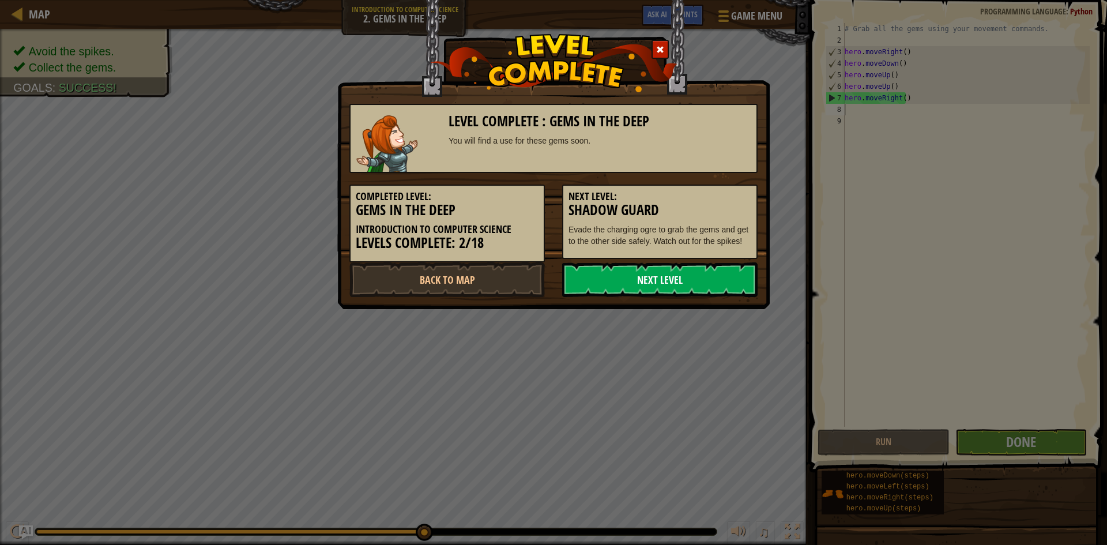
click at [639, 277] on link "Next Level" at bounding box center [659, 279] width 195 height 35
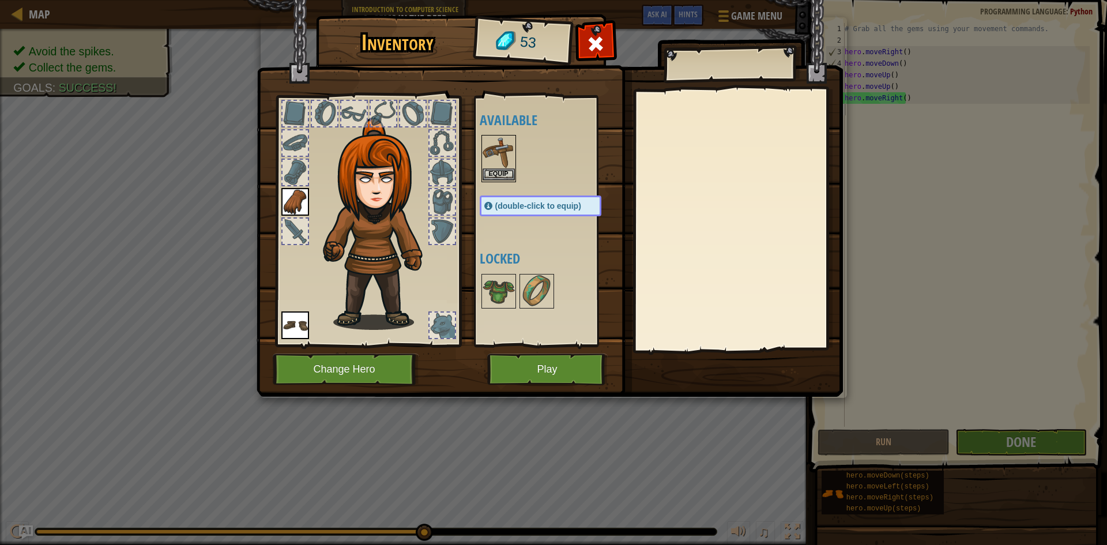
click at [499, 140] on img at bounding box center [499, 152] width 32 height 32
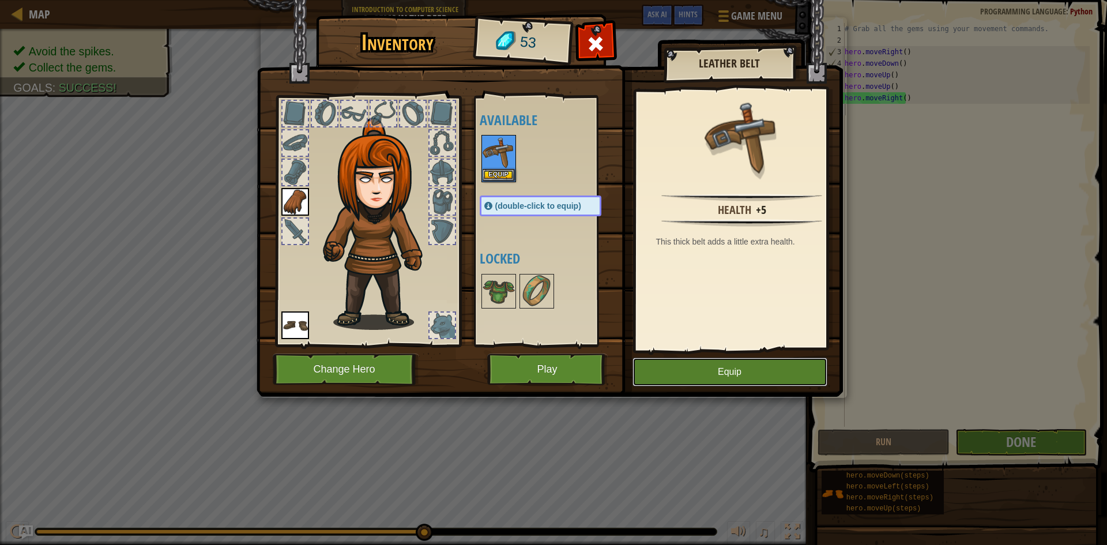
click at [740, 366] on button "Equip" at bounding box center [729, 371] width 195 height 29
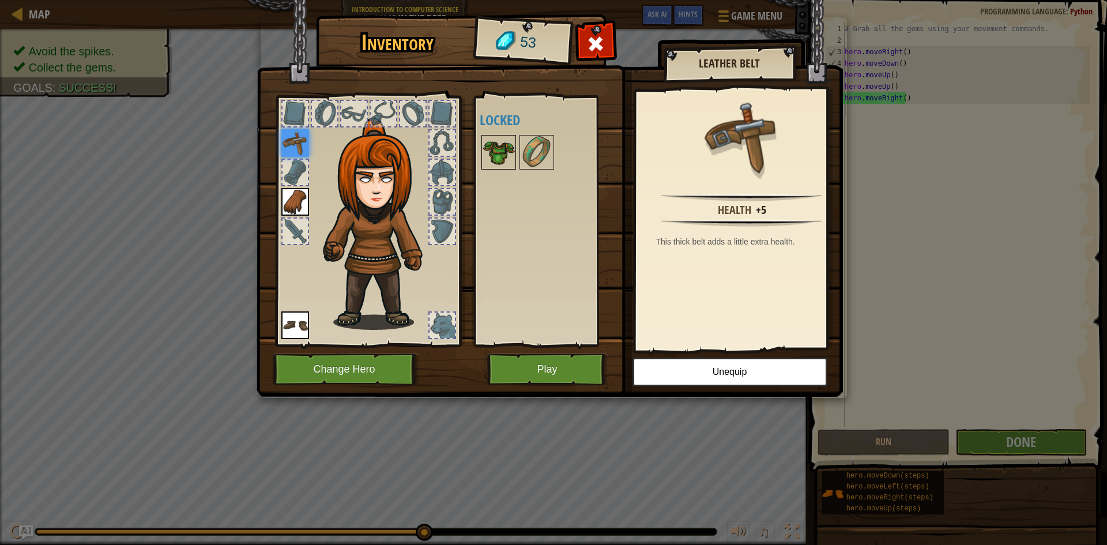
click at [504, 154] on img at bounding box center [499, 152] width 32 height 32
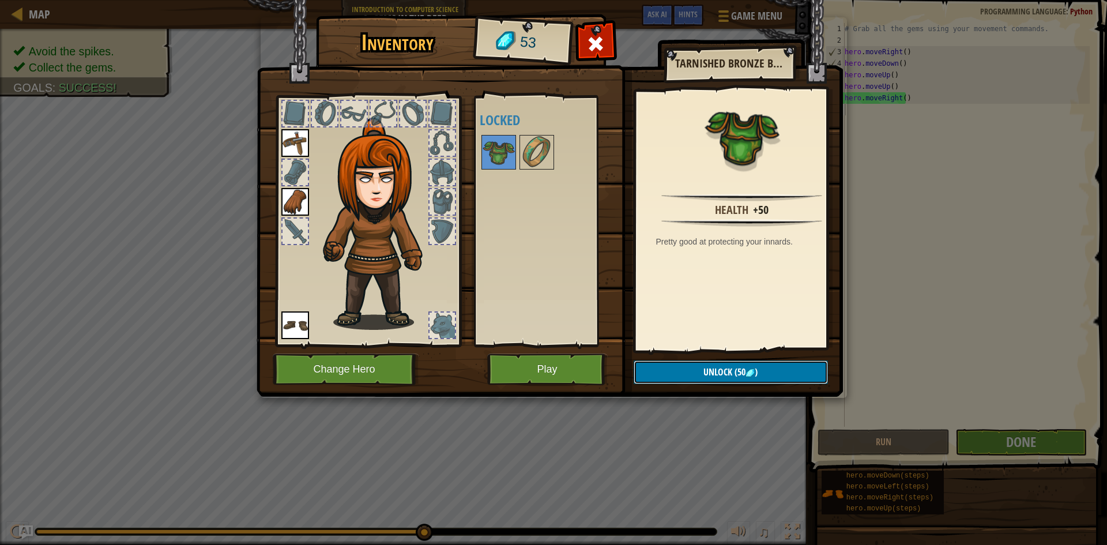
click at [723, 369] on span "Unlock" at bounding box center [717, 371] width 29 height 13
click at [762, 378] on button "Confirm" at bounding box center [731, 372] width 194 height 24
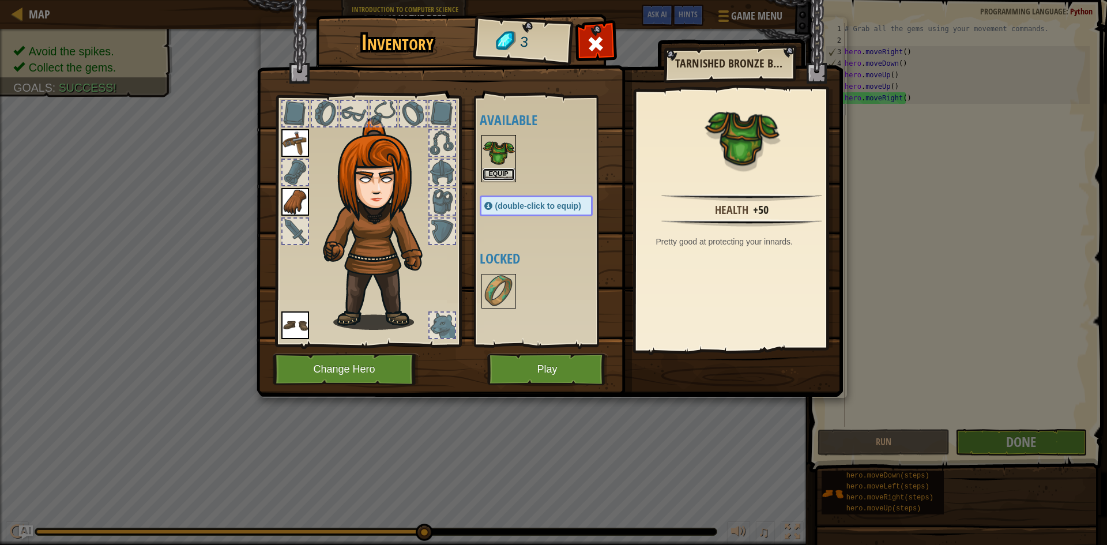
click at [503, 168] on button "Equip" at bounding box center [499, 174] width 32 height 12
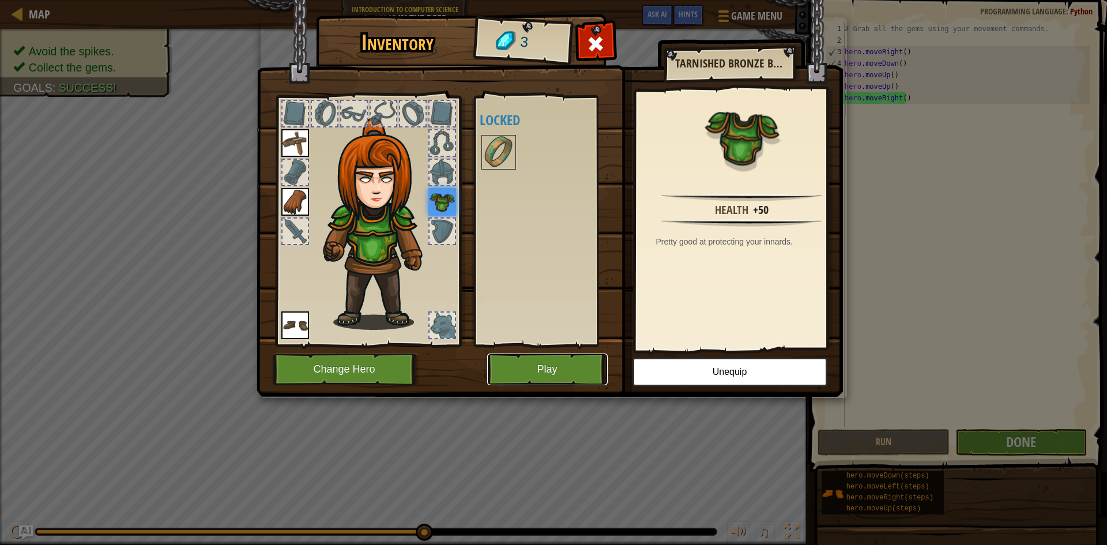
click at [533, 371] on button "Play" at bounding box center [547, 369] width 120 height 32
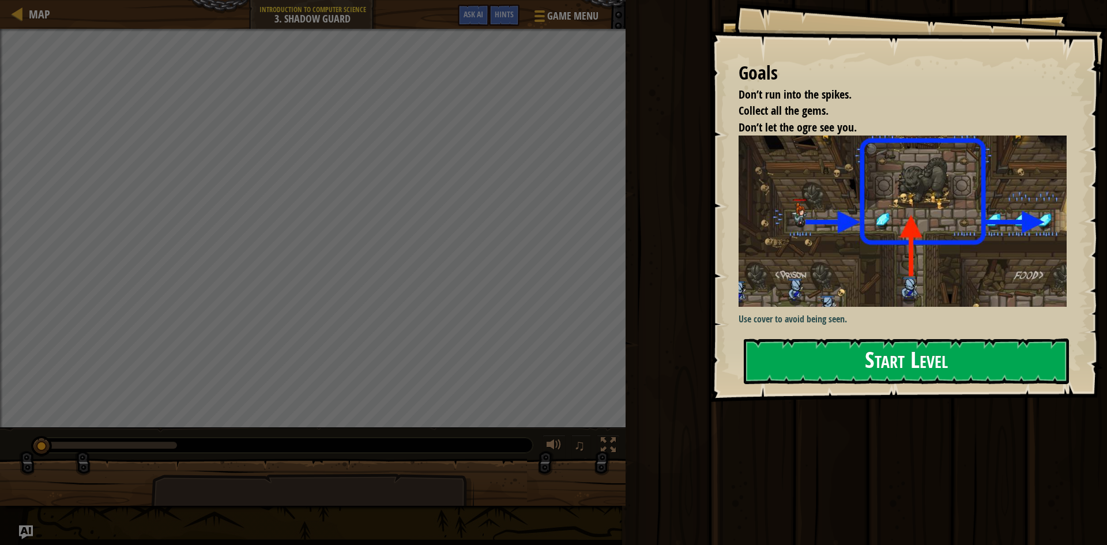
click at [930, 236] on div "Goals Don’t run into the spikes. Collect all the gems. Don’t let the ogre see y…" at bounding box center [908, 201] width 397 height 402
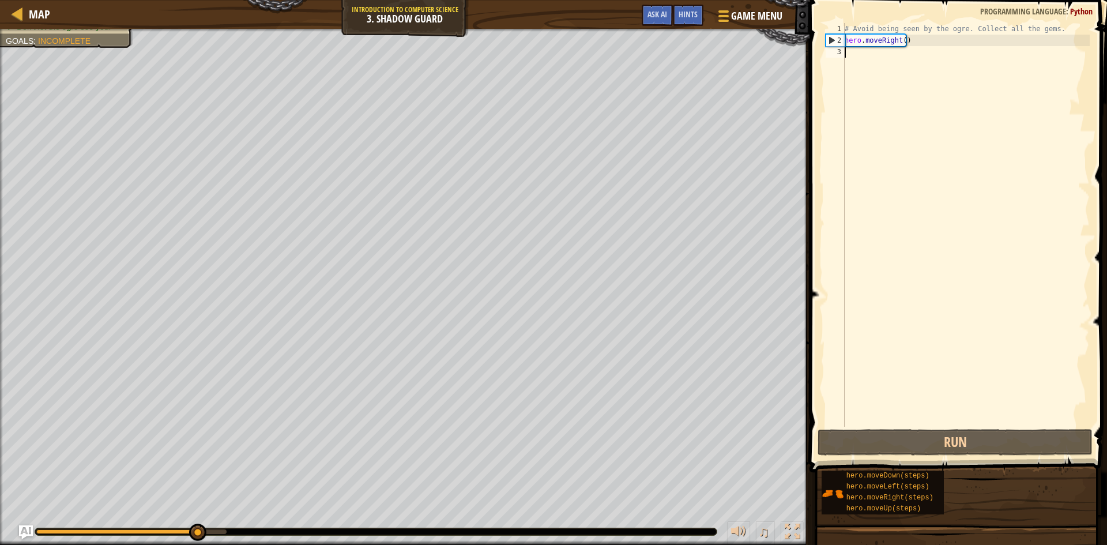
click at [855, 54] on div "# Avoid being seen by the ogre. Collect all the gems. hero . moveRight ( )" at bounding box center [965, 236] width 247 height 427
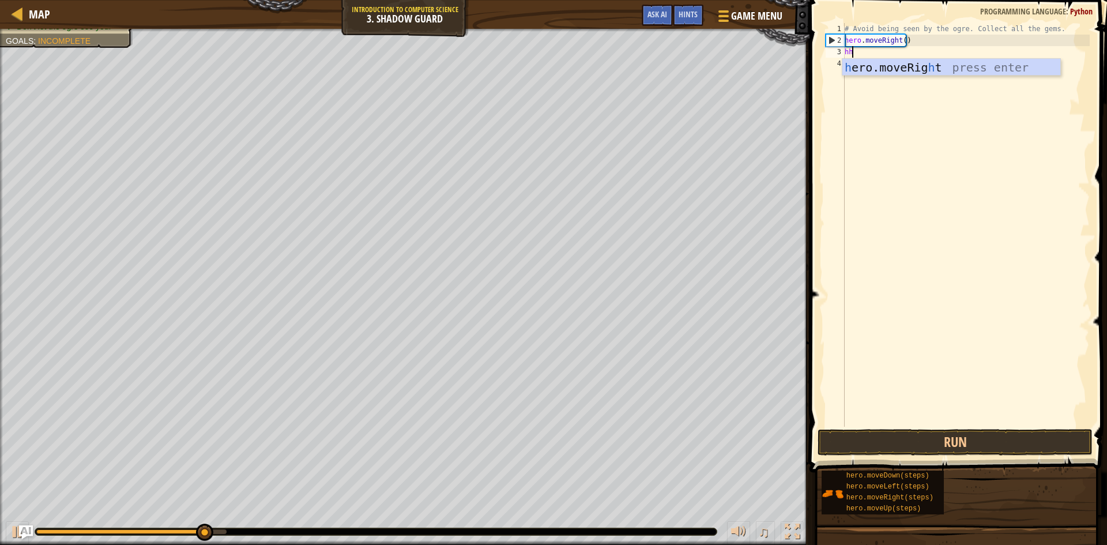
scroll to position [5, 0]
type textarea "h"
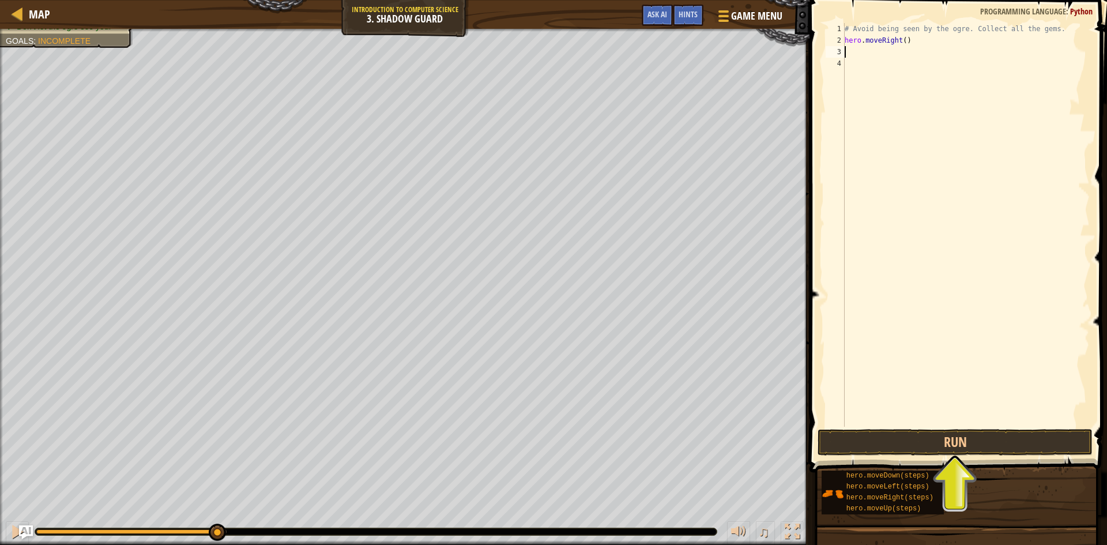
type textarea "h"
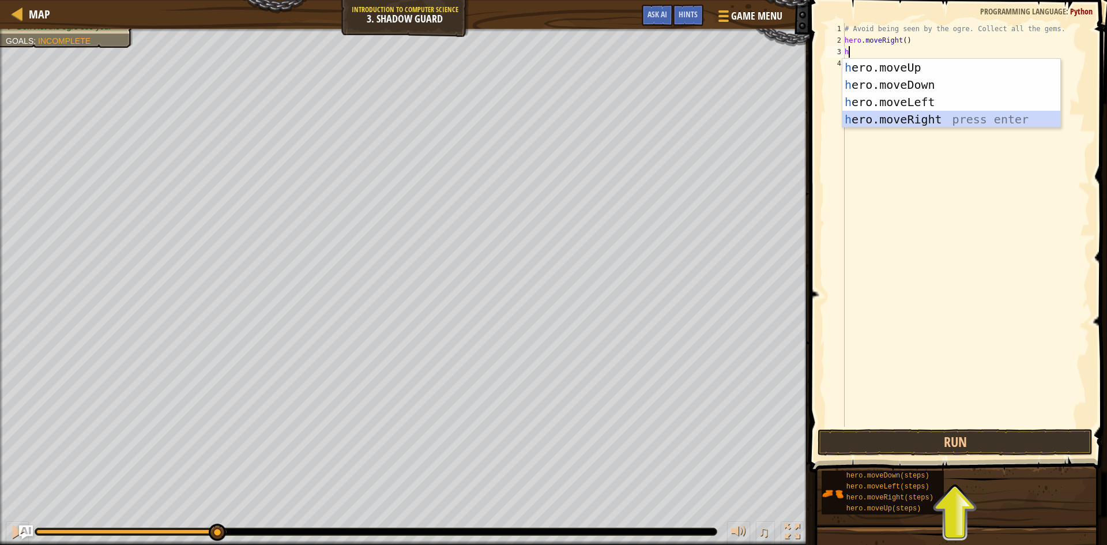
click at [931, 125] on div "h ero.moveUp press enter h ero.moveDown press enter h ero.moveLeft press enter …" at bounding box center [951, 111] width 218 height 104
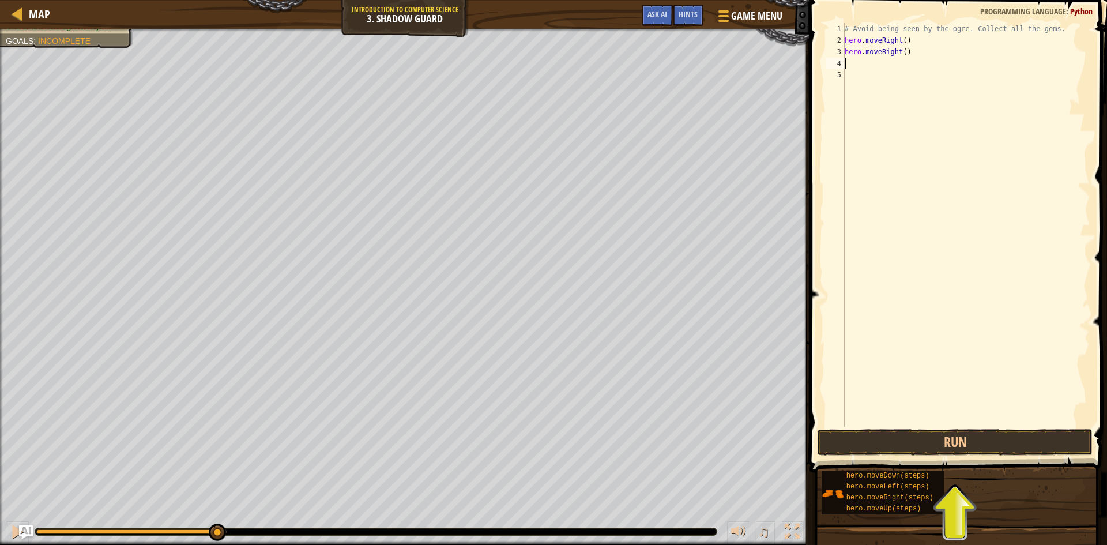
type textarea "h"
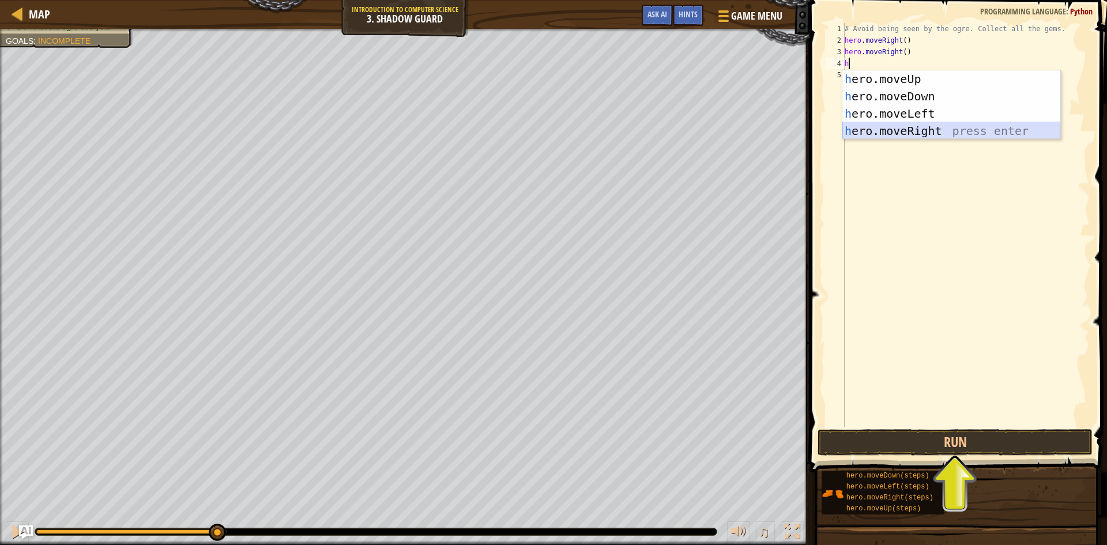
click at [922, 130] on div "h ero.moveUp press enter h ero.moveDown press enter h ero.moveLeft press enter …" at bounding box center [951, 122] width 218 height 104
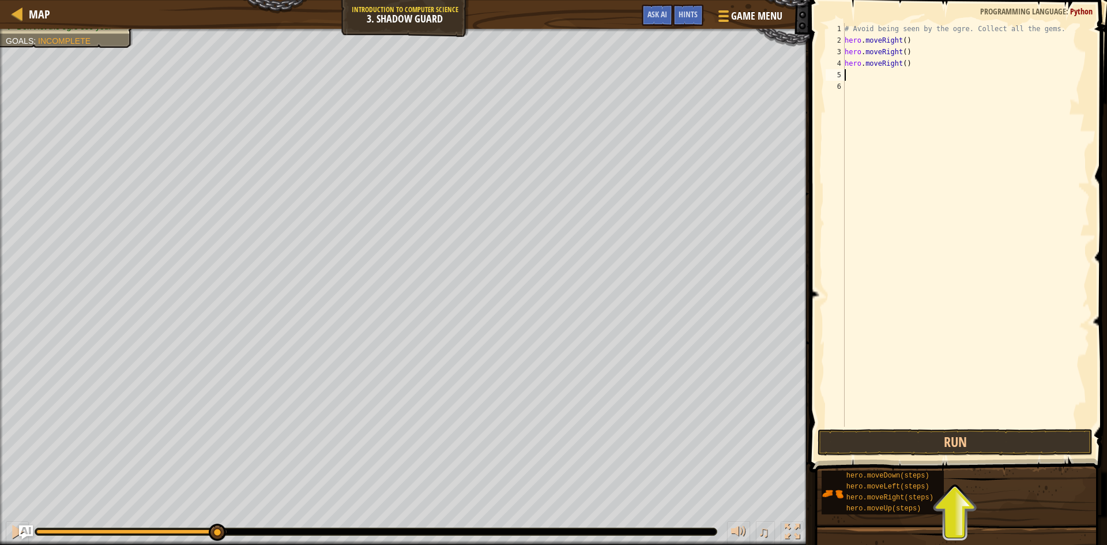
type textarea "h"
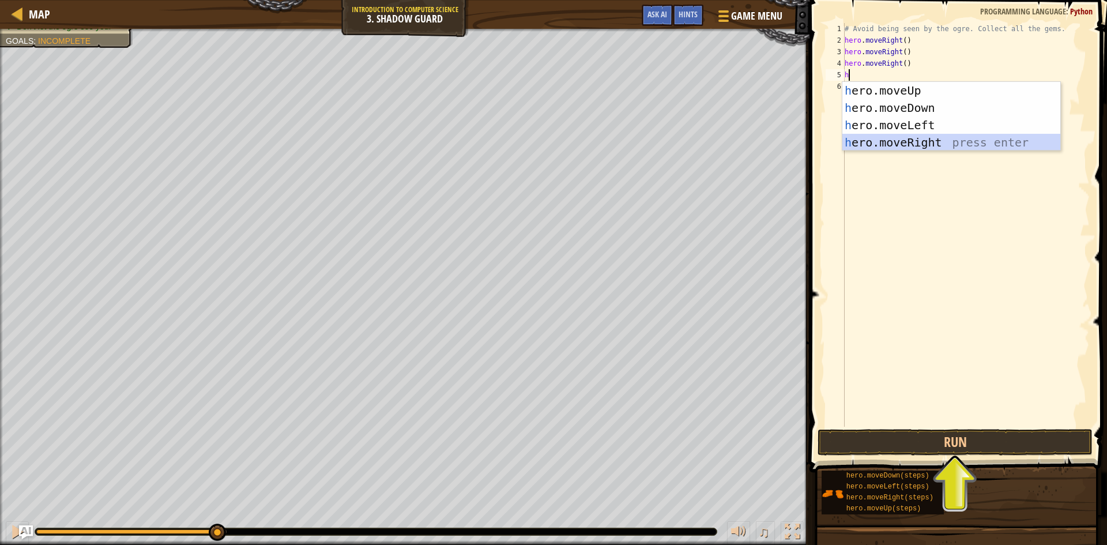
click at [909, 0] on body "Map Introduction to Computer Science 3. Shadow Guard Game Menu Done Hints Ask A…" at bounding box center [553, 0] width 1107 height 0
click at [912, 143] on div "h ero.moveUp press enter h ero.moveDown press enter h ero.moveLeft press enter …" at bounding box center [951, 134] width 218 height 104
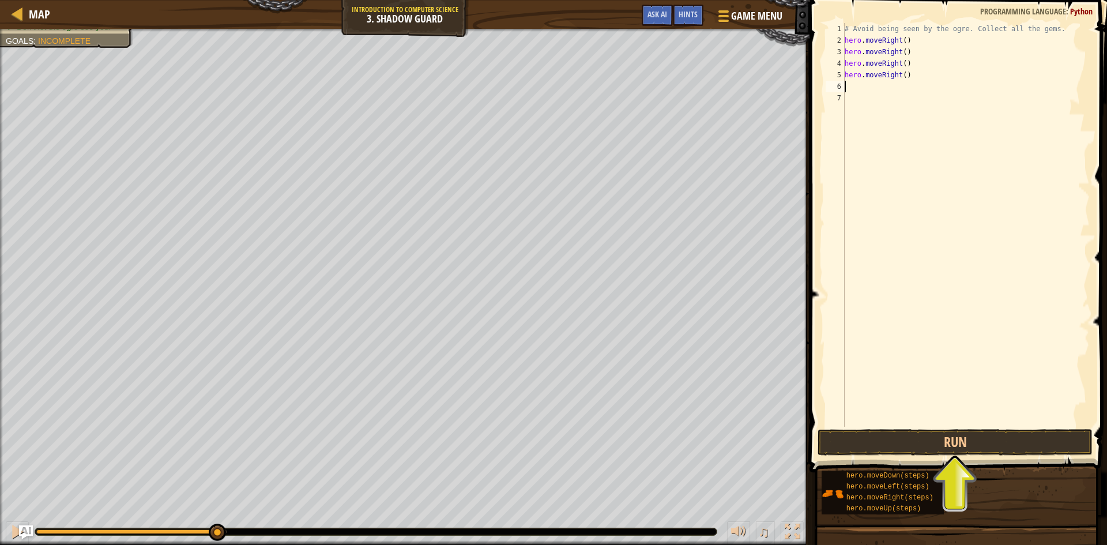
type textarea "h"
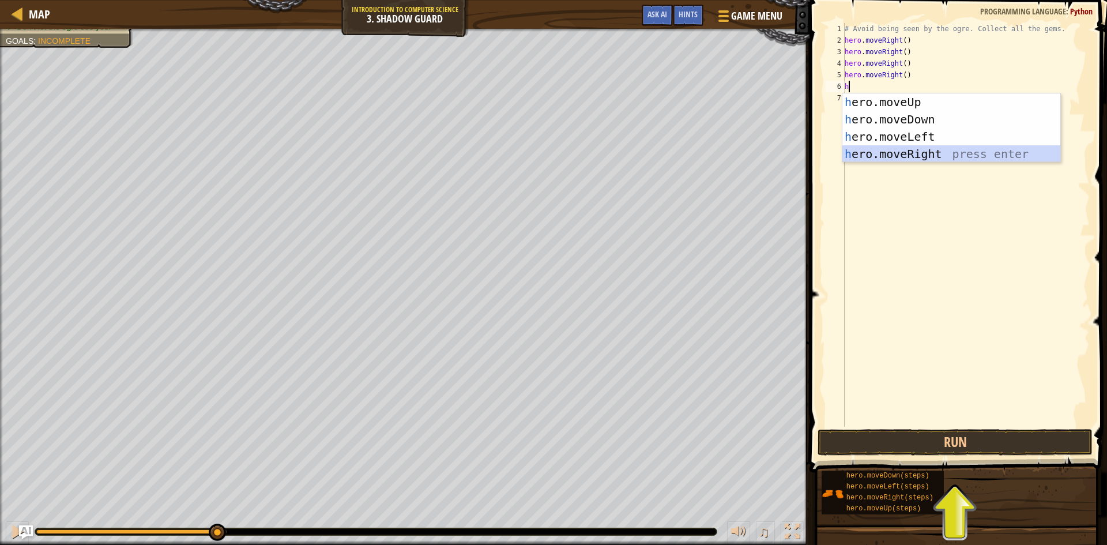
click at [902, 153] on div "h ero.moveUp press enter h ero.moveDown press enter h ero.moveLeft press enter …" at bounding box center [951, 145] width 218 height 104
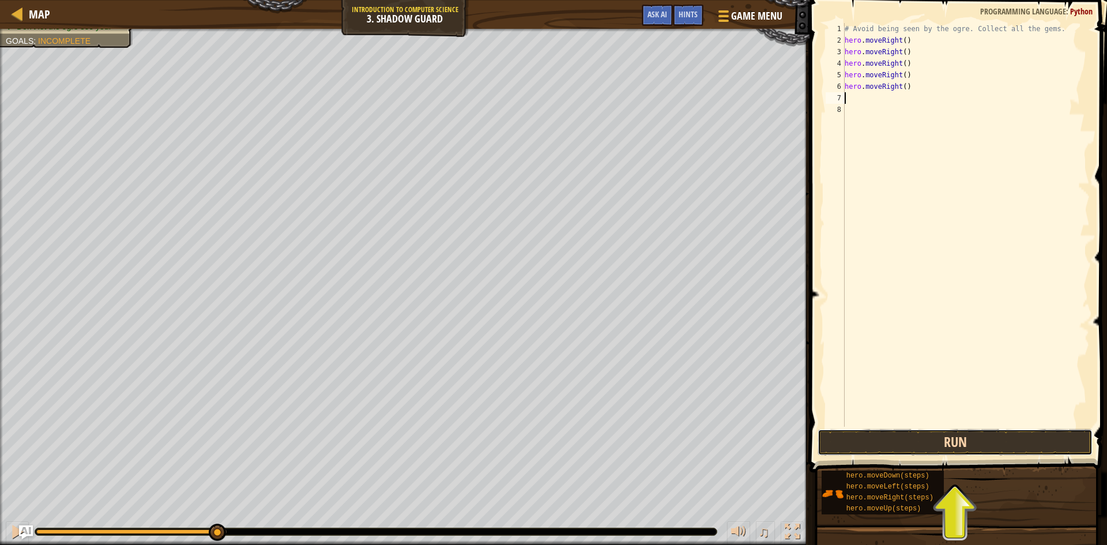
click at [957, 442] on button "Run" at bounding box center [954, 442] width 275 height 27
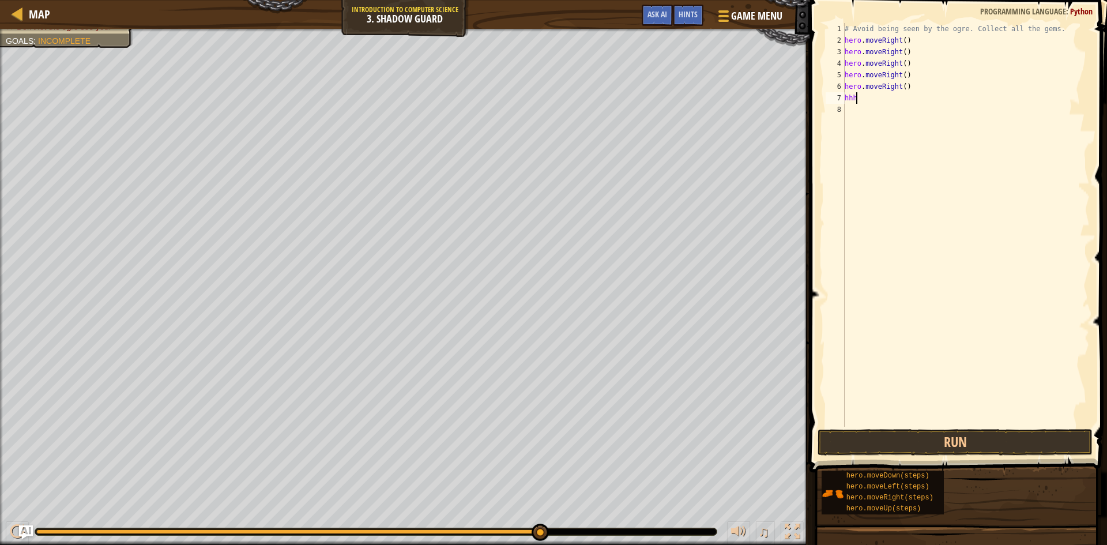
type textarea "h"
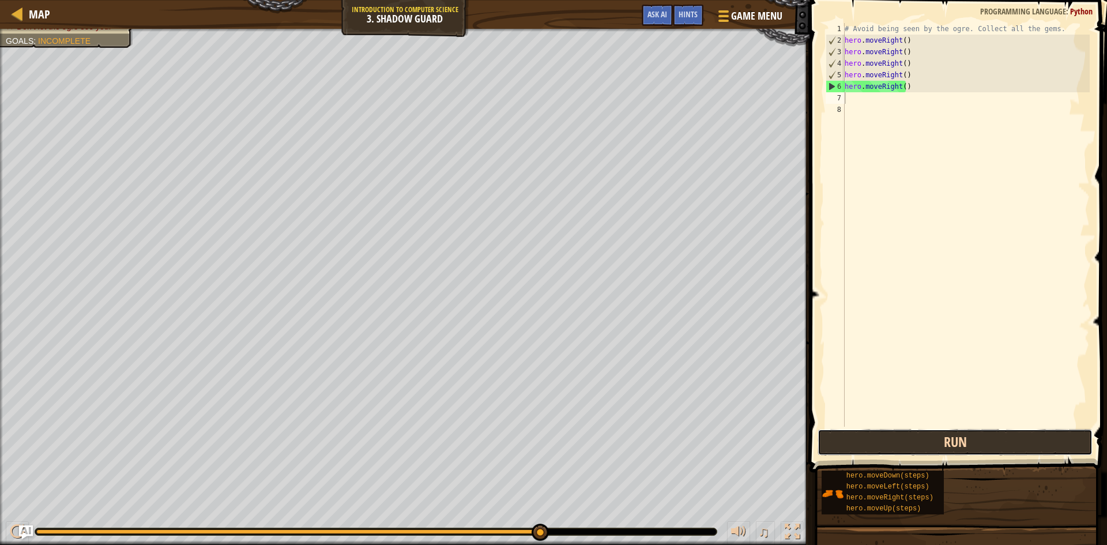
click at [970, 451] on button "Run" at bounding box center [954, 442] width 275 height 27
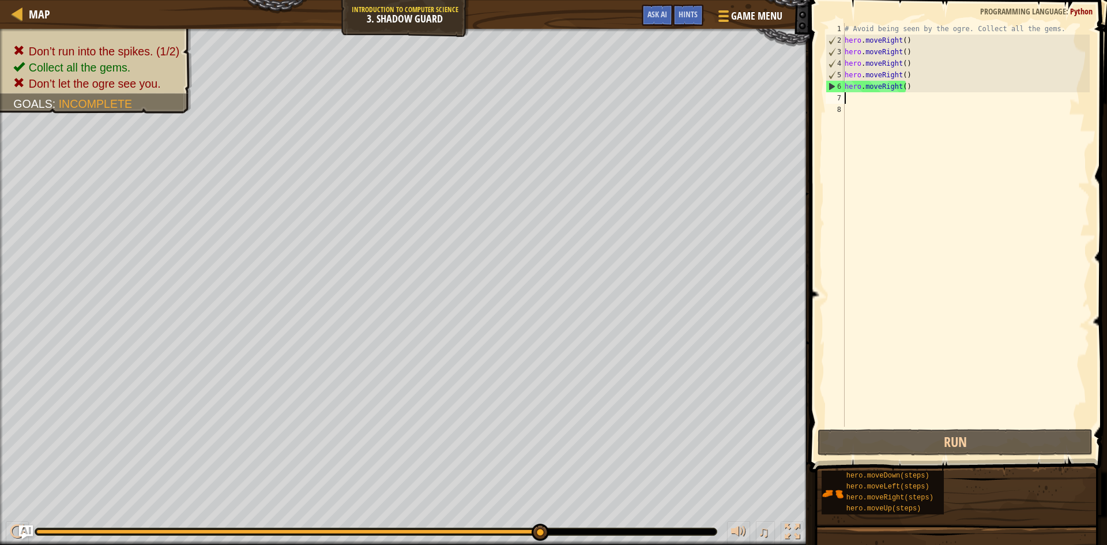
click at [907, 92] on div "# Avoid being seen by the ogre. Collect all the gems. hero . moveRight ( ) hero…" at bounding box center [965, 236] width 247 height 427
click at [906, 84] on div "# Avoid being seen by the ogre. Collect all the gems. hero . moveRight ( ) hero…" at bounding box center [965, 236] width 247 height 427
click at [911, 77] on div "# Avoid being seen by the ogre. Collect all the gems. hero . moveRight ( ) hero…" at bounding box center [965, 236] width 247 height 427
click at [903, 85] on div "# Avoid being seen by the ogre. Collect all the gems. hero . moveRight ( ) hero…" at bounding box center [965, 236] width 247 height 427
click at [911, 85] on div "# Avoid being seen by the ogre. Collect all the gems. hero . moveRight ( ) hero…" at bounding box center [965, 236] width 247 height 427
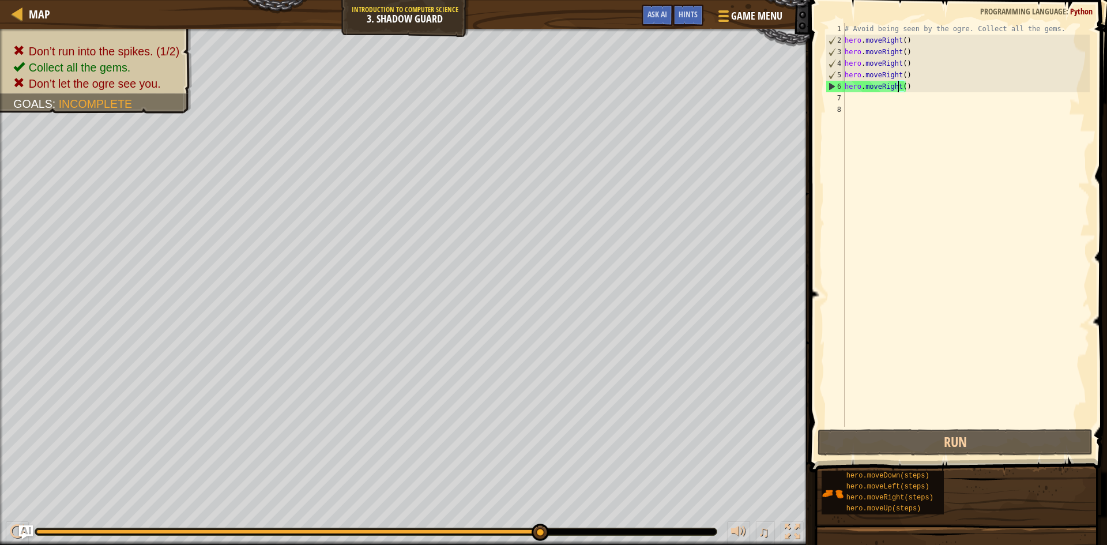
click at [899, 84] on div "# Avoid being seen by the ogre. Collect all the gems. hero . moveRight ( ) hero…" at bounding box center [965, 236] width 247 height 427
click at [902, 84] on div "# Avoid being seen by the ogre. Collect all the gems. hero . moveRight ( ) hero…" at bounding box center [965, 236] width 247 height 427
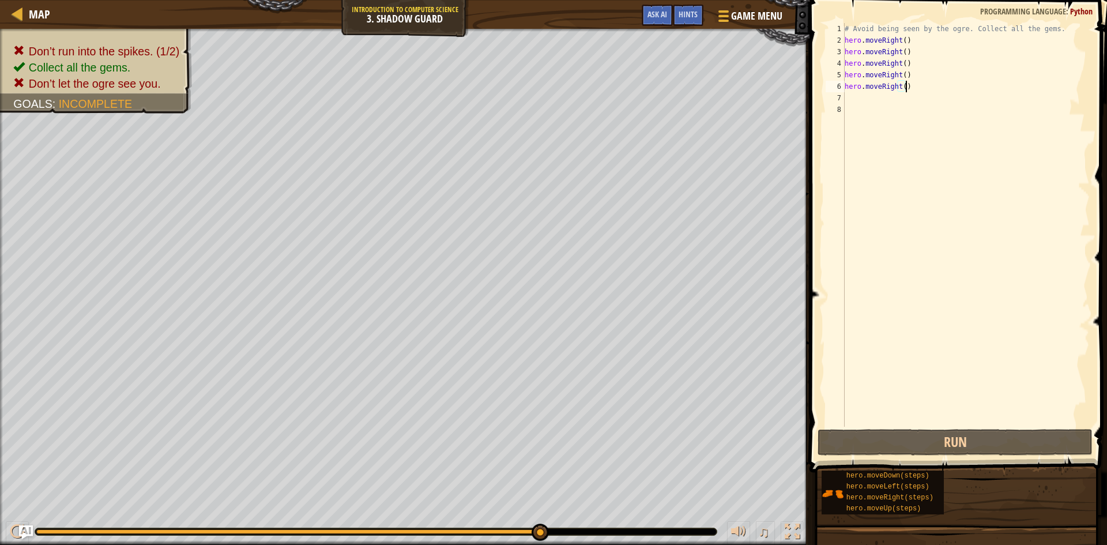
click at [924, 84] on div "# Avoid being seen by the ogre. Collect all the gems. hero . moveRight ( ) hero…" at bounding box center [965, 236] width 247 height 427
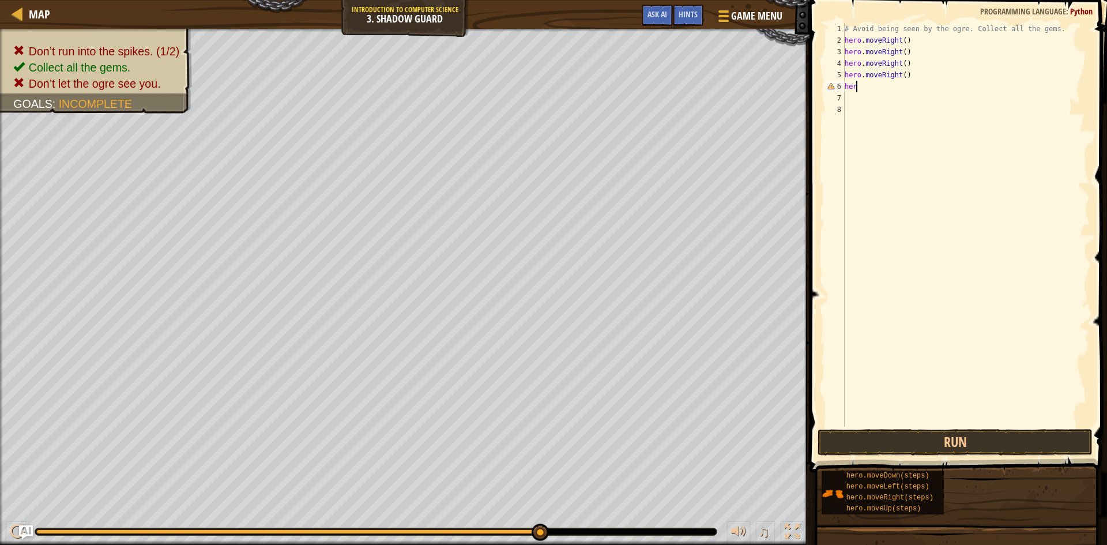
scroll to position [5, 0]
type textarea "h"
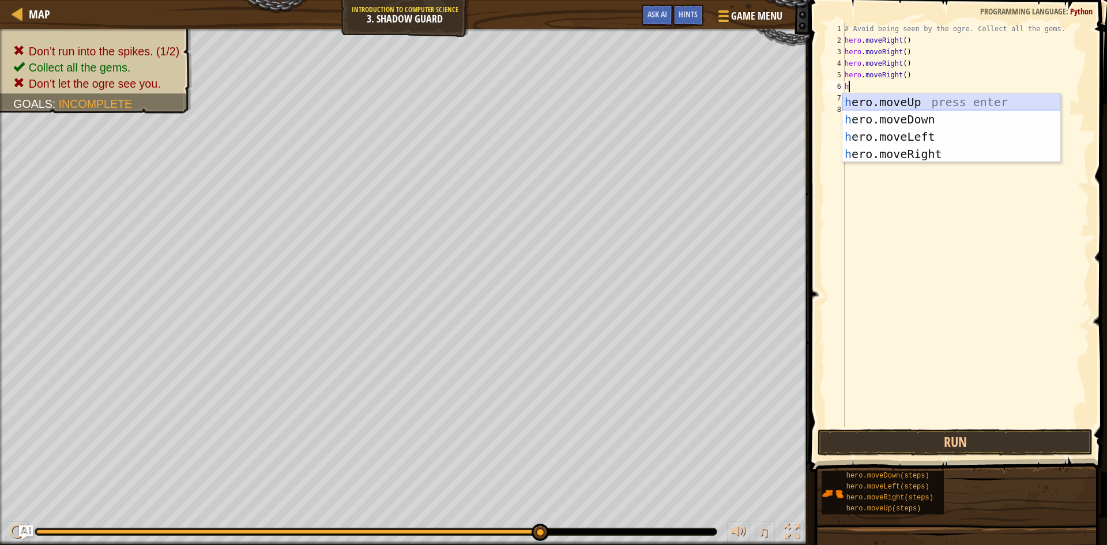
click at [975, 98] on div "h ero.moveUp press enter h ero.moveDown press enter h ero.moveLeft press enter …" at bounding box center [951, 145] width 218 height 104
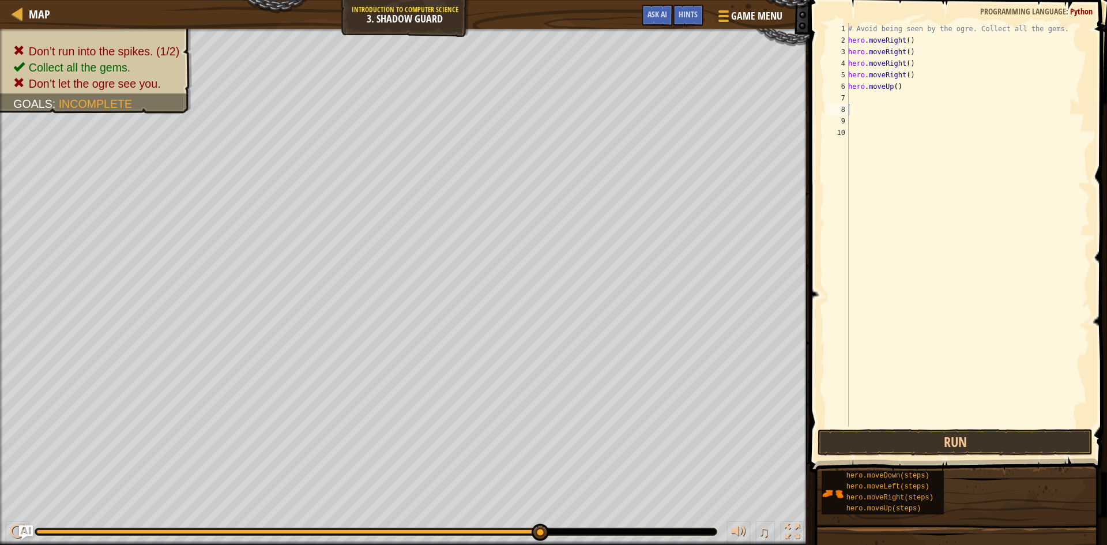
click at [899, 88] on div "# Avoid being seen by the ogre. Collect all the gems. hero . moveRight ( ) hero…" at bounding box center [968, 236] width 244 height 427
type textarea "h"
click at [917, 427] on span at bounding box center [959, 220] width 307 height 506
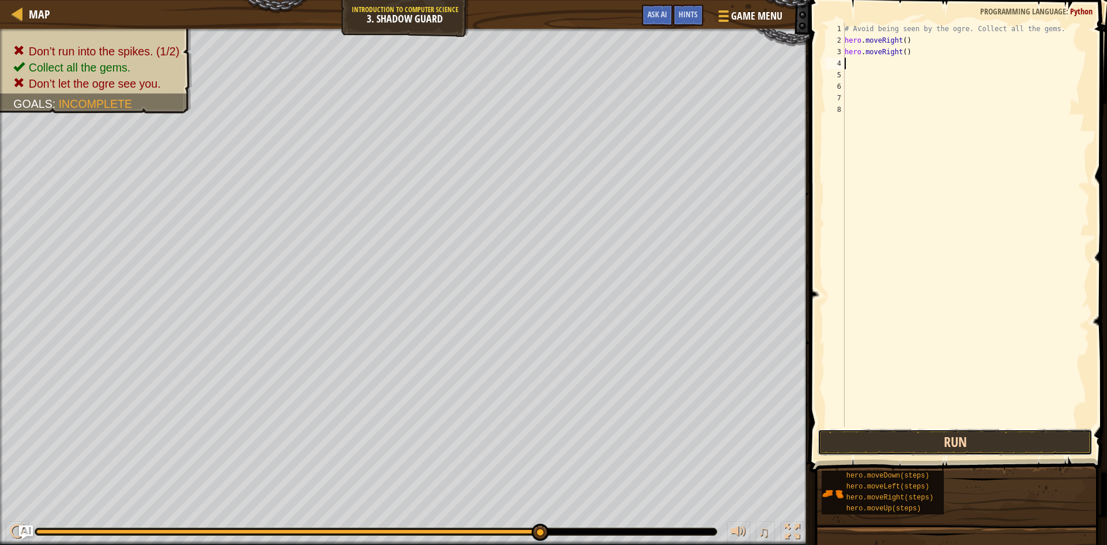
click at [917, 436] on button "Run" at bounding box center [954, 442] width 275 height 27
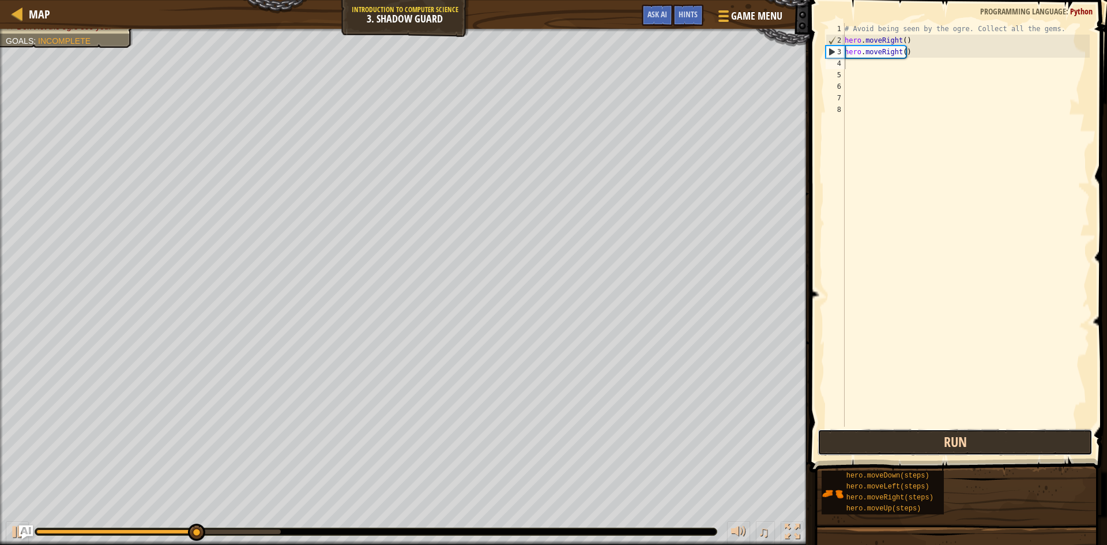
click at [932, 454] on button "Run" at bounding box center [954, 442] width 275 height 27
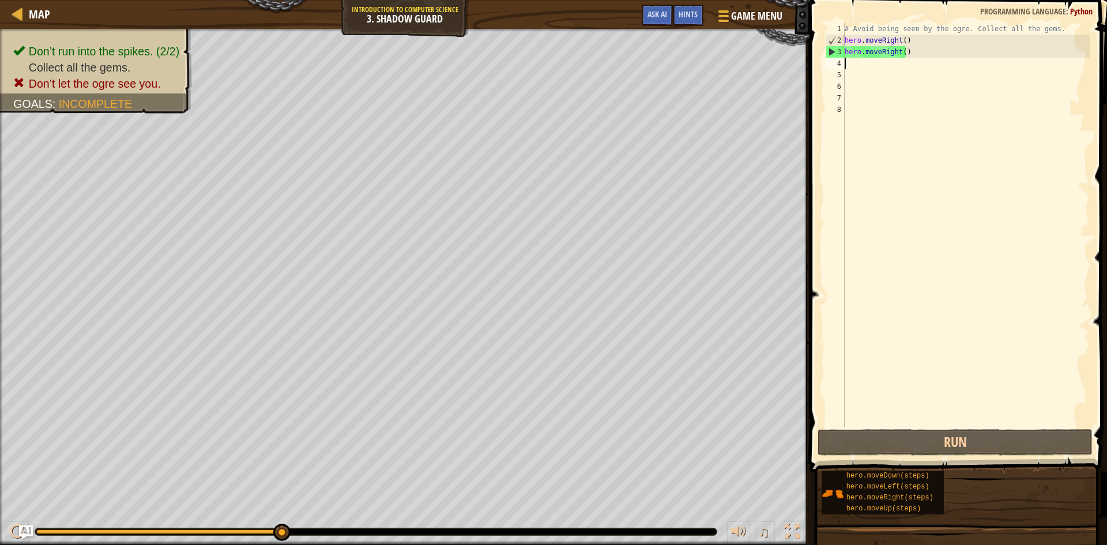
click at [1027, 375] on div "# Avoid being seen by the ogre. Collect all the gems. hero . moveRight ( ) hero…" at bounding box center [965, 236] width 247 height 427
click at [1027, 376] on div "# Avoid being seen by the ogre. Collect all the gems. hero . moveRight ( ) hero…" at bounding box center [965, 236] width 247 height 427
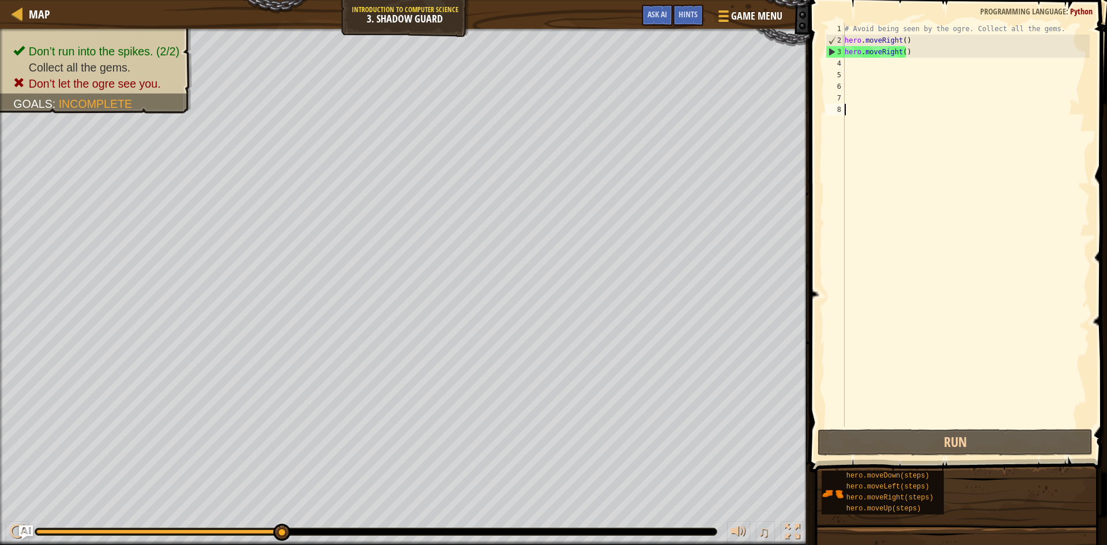
click at [1027, 376] on div "# Avoid being seen by the ogre. Collect all the gems. hero . moveRight ( ) hero…" at bounding box center [965, 236] width 247 height 427
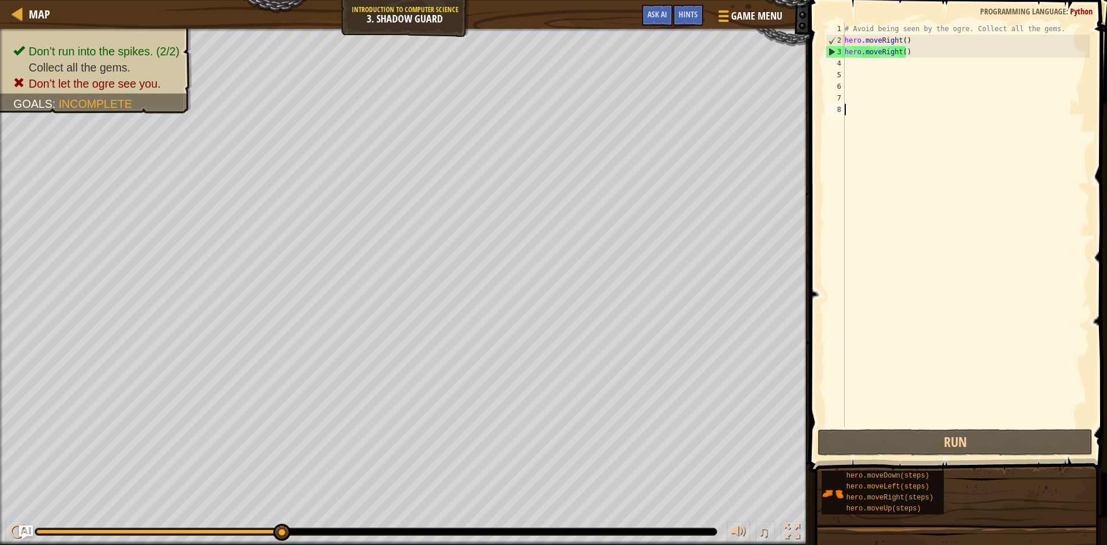
click at [1027, 376] on div "# Avoid being seen by the ogre. Collect all the gems. hero . moveRight ( ) hero…" at bounding box center [965, 236] width 247 height 427
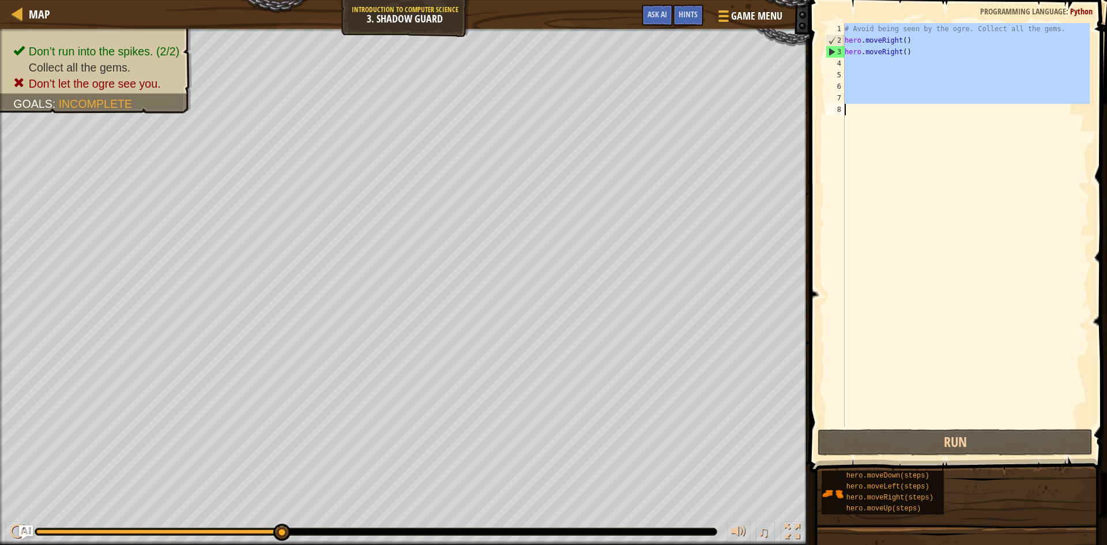
click at [1027, 376] on div "# Avoid being seen by the ogre. Collect all the gems. hero . moveRight ( ) hero…" at bounding box center [965, 236] width 247 height 427
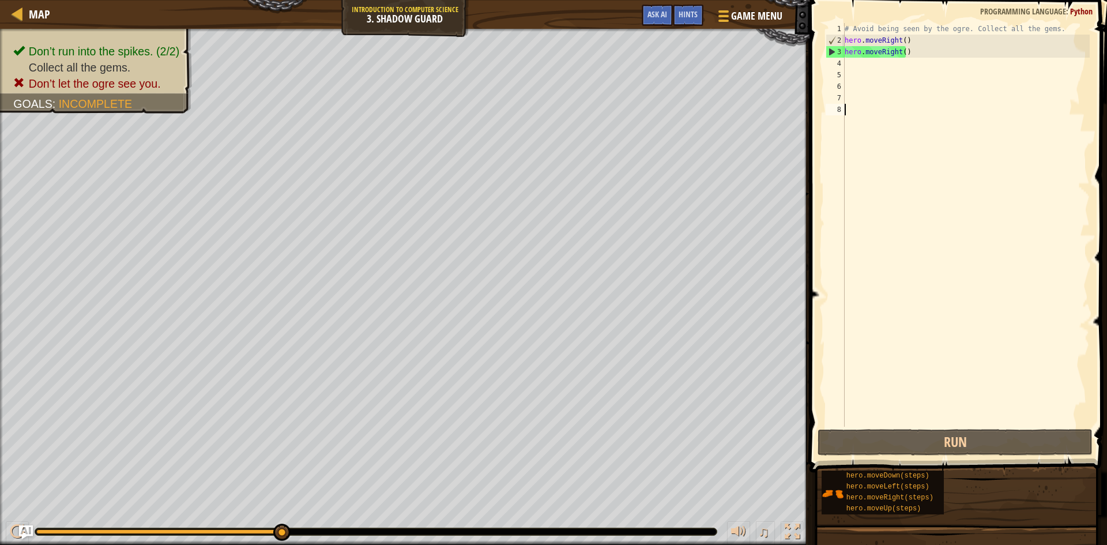
click at [1027, 376] on div "# Avoid being seen by the ogre. Collect all the gems. hero . moveRight ( ) hero…" at bounding box center [965, 236] width 247 height 427
click at [1031, 346] on div "# Avoid being seen by the ogre. Collect all the gems. hero . moveRight ( ) hero…" at bounding box center [965, 236] width 247 height 427
drag, startPoint x: 1029, startPoint y: 323, endPoint x: 1029, endPoint y: 306, distance: 17.9
click at [1029, 309] on div "# Avoid being seen by the ogre. Collect all the gems. hero . moveRight ( ) hero…" at bounding box center [965, 236] width 247 height 427
click at [1007, 245] on div "# Avoid being seen by the ogre. Collect all the gems. hero . moveRight ( ) hero…" at bounding box center [965, 236] width 247 height 427
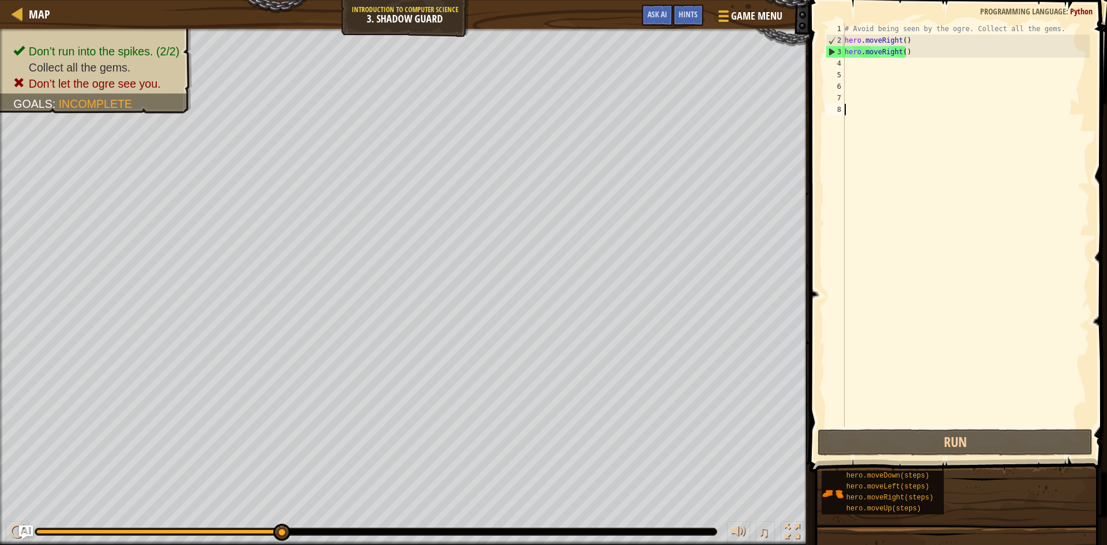
click at [960, 196] on div "# Avoid being seen by the ogre. Collect all the gems. hero . moveRight ( ) hero…" at bounding box center [965, 236] width 247 height 427
click at [959, 196] on div "# Avoid being seen by the ogre. Collect all the gems. hero . moveRight ( ) hero…" at bounding box center [965, 236] width 247 height 427
click at [957, 196] on div "# Avoid being seen by the ogre. Collect all the gems. hero . moveRight ( ) hero…" at bounding box center [965, 236] width 247 height 427
click at [956, 198] on div "# Avoid being seen by the ogre. Collect all the gems. hero . moveRight ( ) hero…" at bounding box center [965, 236] width 247 height 427
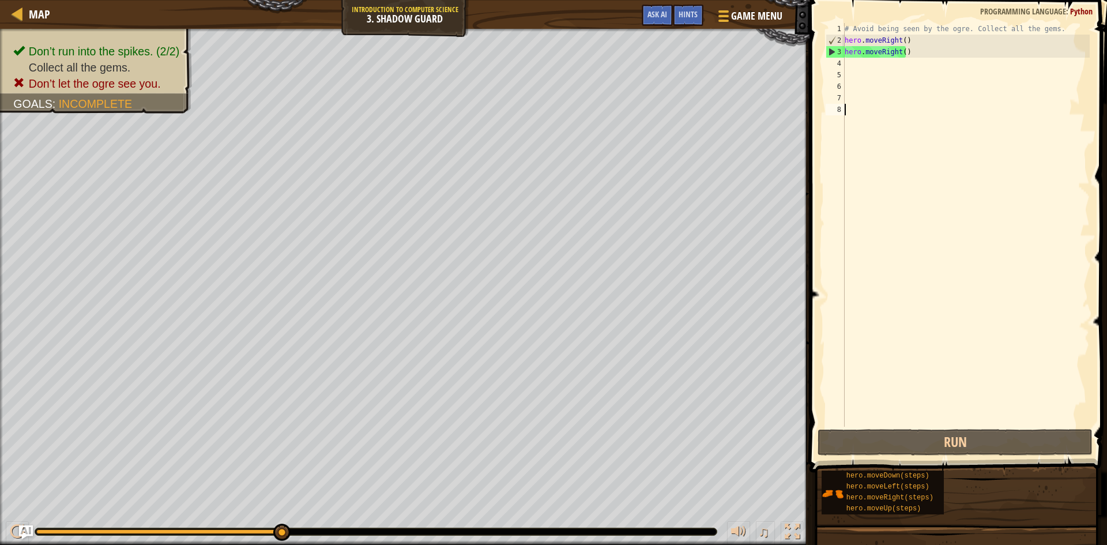
click at [956, 198] on div "# Avoid being seen by the ogre. Collect all the gems. hero . moveRight ( ) hero…" at bounding box center [965, 236] width 247 height 427
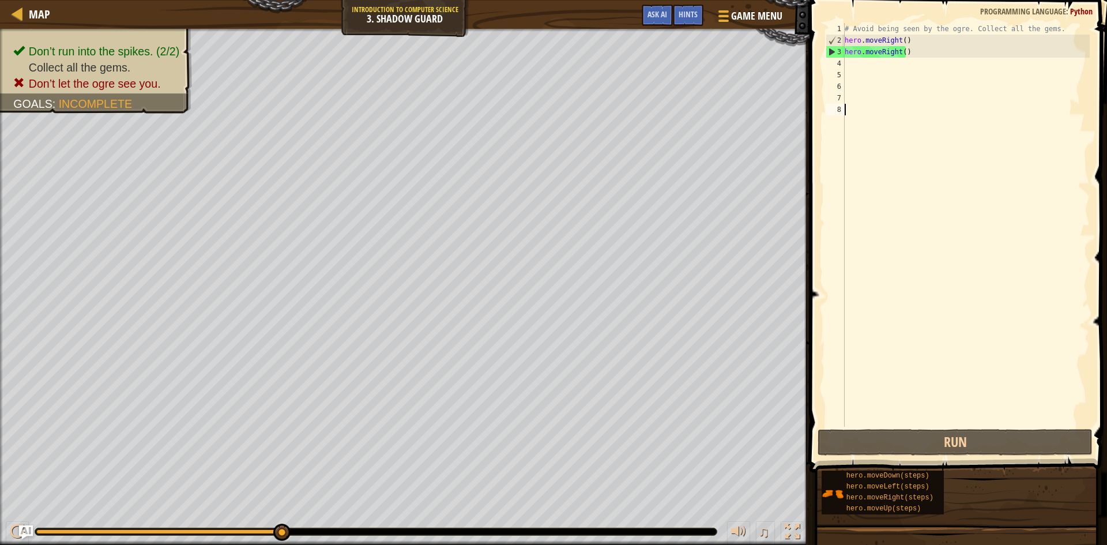
click at [956, 199] on div "# Avoid being seen by the ogre. Collect all the gems. hero . moveRight ( ) hero…" at bounding box center [965, 236] width 247 height 427
drag, startPoint x: 956, startPoint y: 199, endPoint x: 952, endPoint y: 186, distance: 13.7
click at [956, 199] on div "# Avoid being seen by the ogre. Collect all the gems. hero . moveRight ( ) hero…" at bounding box center [965, 236] width 247 height 427
click at [909, 122] on div "# Avoid being seen by the ogre. Collect all the gems. hero . moveRight ( ) hero…" at bounding box center [965, 236] width 247 height 427
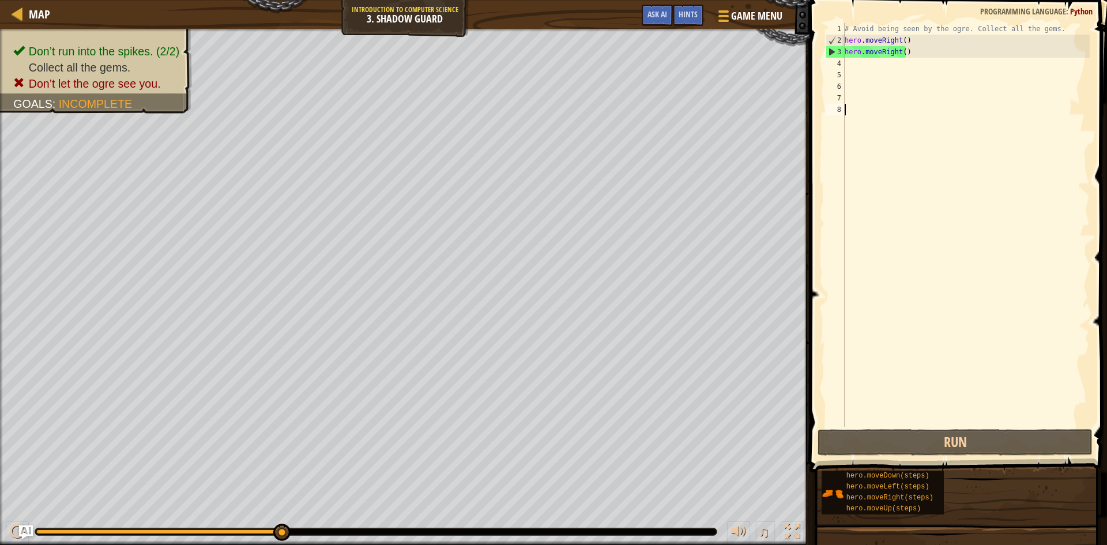
click at [909, 122] on div "# Avoid being seen by the ogre. Collect all the gems. hero . moveRight ( ) hero…" at bounding box center [965, 236] width 247 height 427
click at [990, 130] on div "# Avoid being seen by the ogre. Collect all the gems. hero . moveRight ( ) hero…" at bounding box center [965, 236] width 247 height 427
click at [993, 129] on div "# Avoid being seen by the ogre. Collect all the gems. hero . moveRight ( ) hero…" at bounding box center [965, 236] width 247 height 427
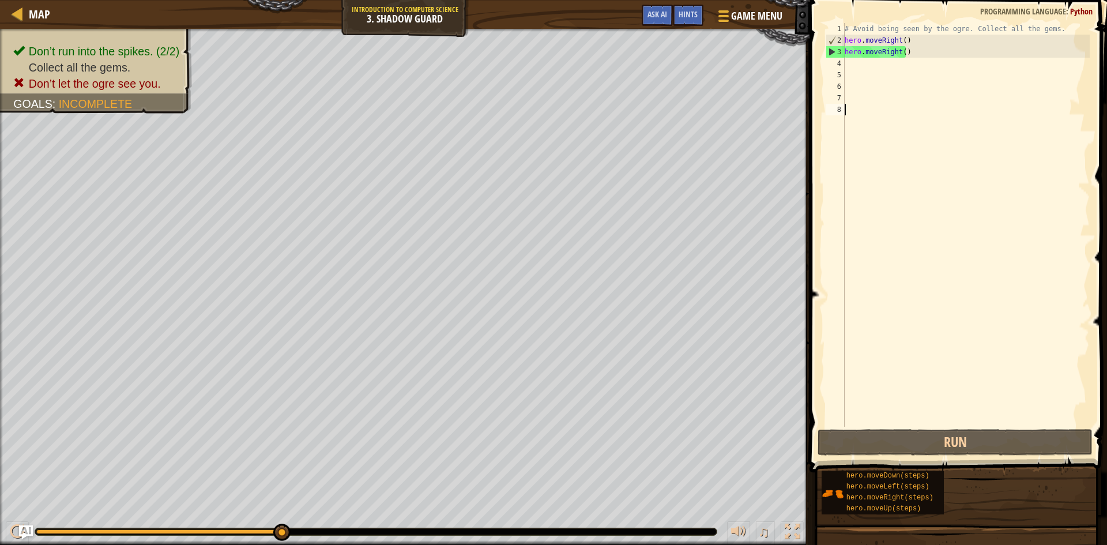
click at [1012, 128] on div "# Avoid being seen by the ogre. Collect all the gems. hero . moveRight ( ) hero…" at bounding box center [965, 236] width 247 height 427
click at [1105, 190] on span at bounding box center [959, 220] width 307 height 506
click at [1106, 189] on span at bounding box center [959, 220] width 307 height 506
click at [1106, 191] on span at bounding box center [959, 220] width 307 height 506
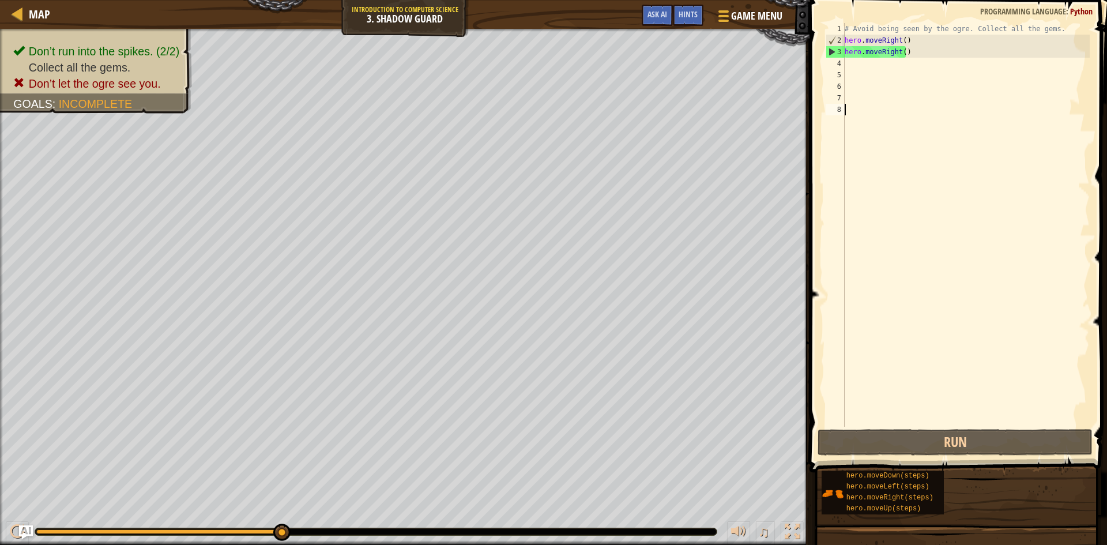
click at [1106, 185] on span at bounding box center [959, 220] width 307 height 506
click at [1106, 181] on span at bounding box center [959, 220] width 307 height 506
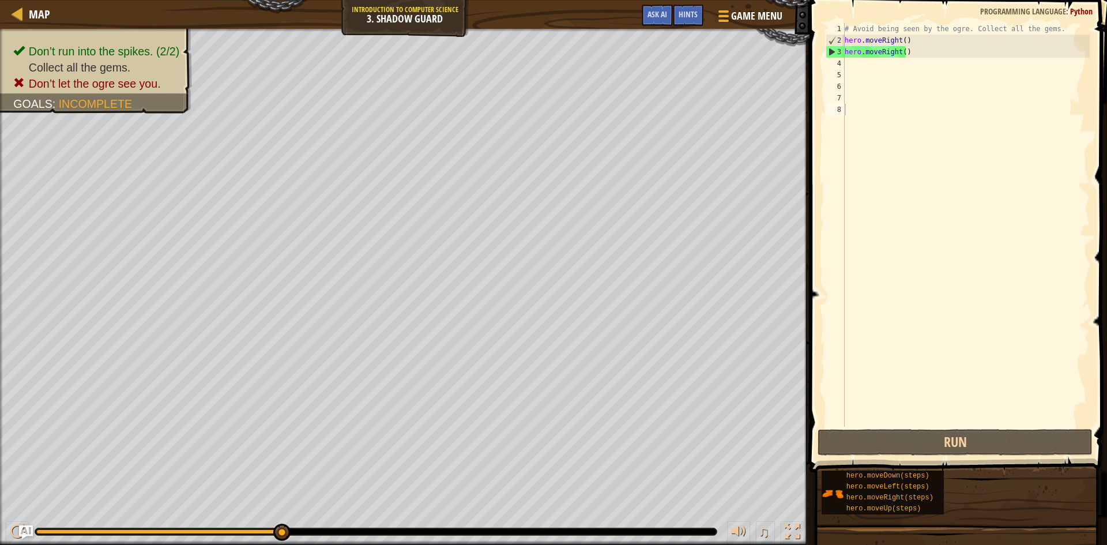
click at [1106, 181] on span at bounding box center [959, 220] width 307 height 506
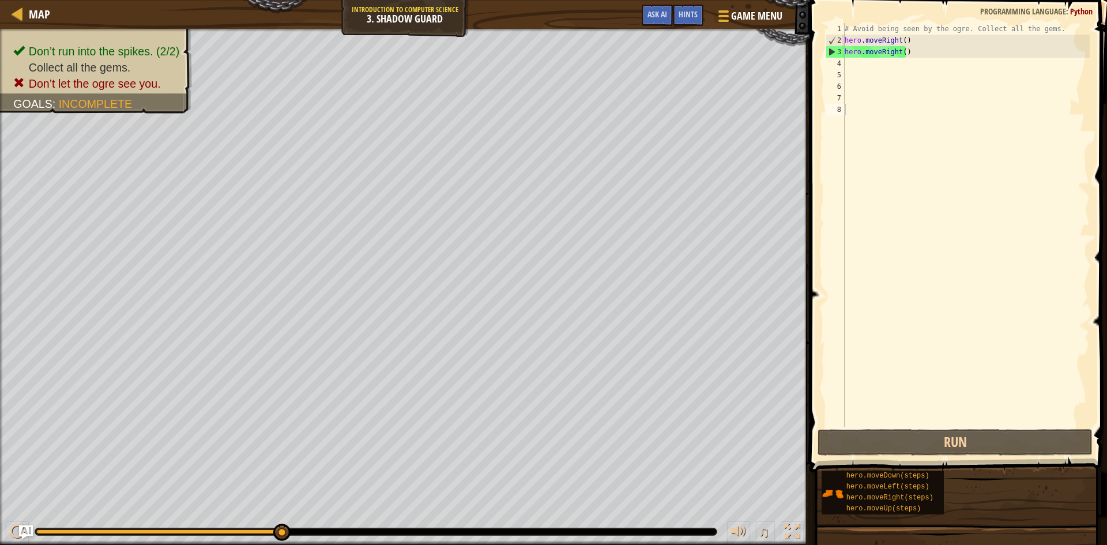
click at [1106, 180] on span at bounding box center [959, 220] width 307 height 506
click at [1105, 182] on span at bounding box center [959, 220] width 307 height 506
drag, startPoint x: 1098, startPoint y: 182, endPoint x: 1102, endPoint y: 189, distance: 7.8
click at [1100, 189] on span at bounding box center [959, 220] width 307 height 506
drag, startPoint x: 1098, startPoint y: 190, endPoint x: 1079, endPoint y: 202, distance: 23.3
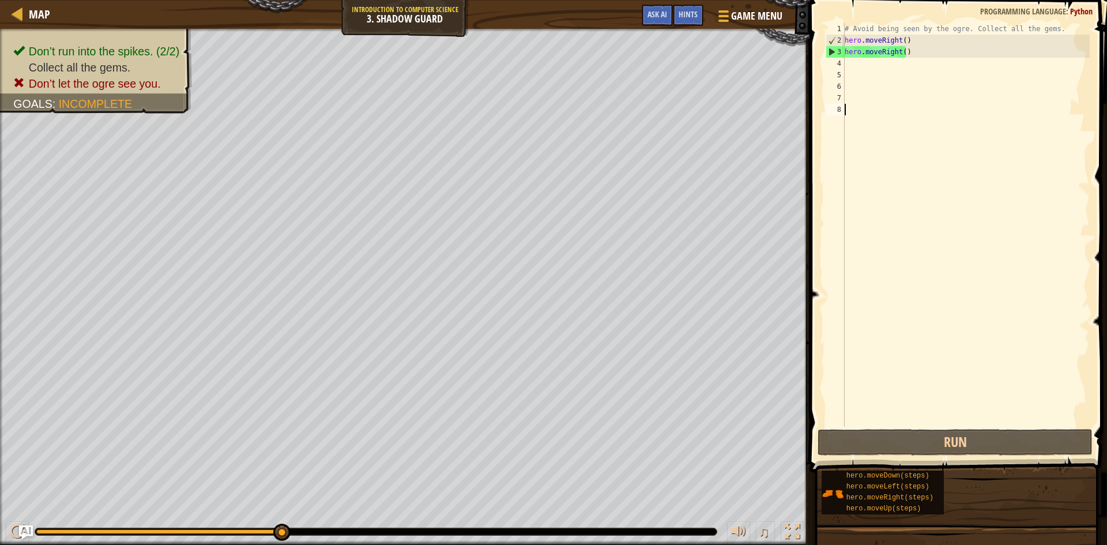
click at [1079, 202] on div "1 2 3 4 5 6 7 8 # Avoid being seen by the ogre. Collect all the gems. hero . mo…" at bounding box center [956, 259] width 301 height 506
click at [1079, 202] on div "# Avoid being seen by the ogre. Collect all the gems. hero . moveRight ( ) hero…" at bounding box center [965, 236] width 247 height 427
drag, startPoint x: 1090, startPoint y: 197, endPoint x: 1081, endPoint y: 193, distance: 9.8
click at [1085, 198] on div "1 2 3 4 5 6 7 8 # Avoid being seen by the ogre. Collect all the gems. hero . mo…" at bounding box center [956, 259] width 301 height 506
